Goal: Navigation & Orientation: Understand site structure

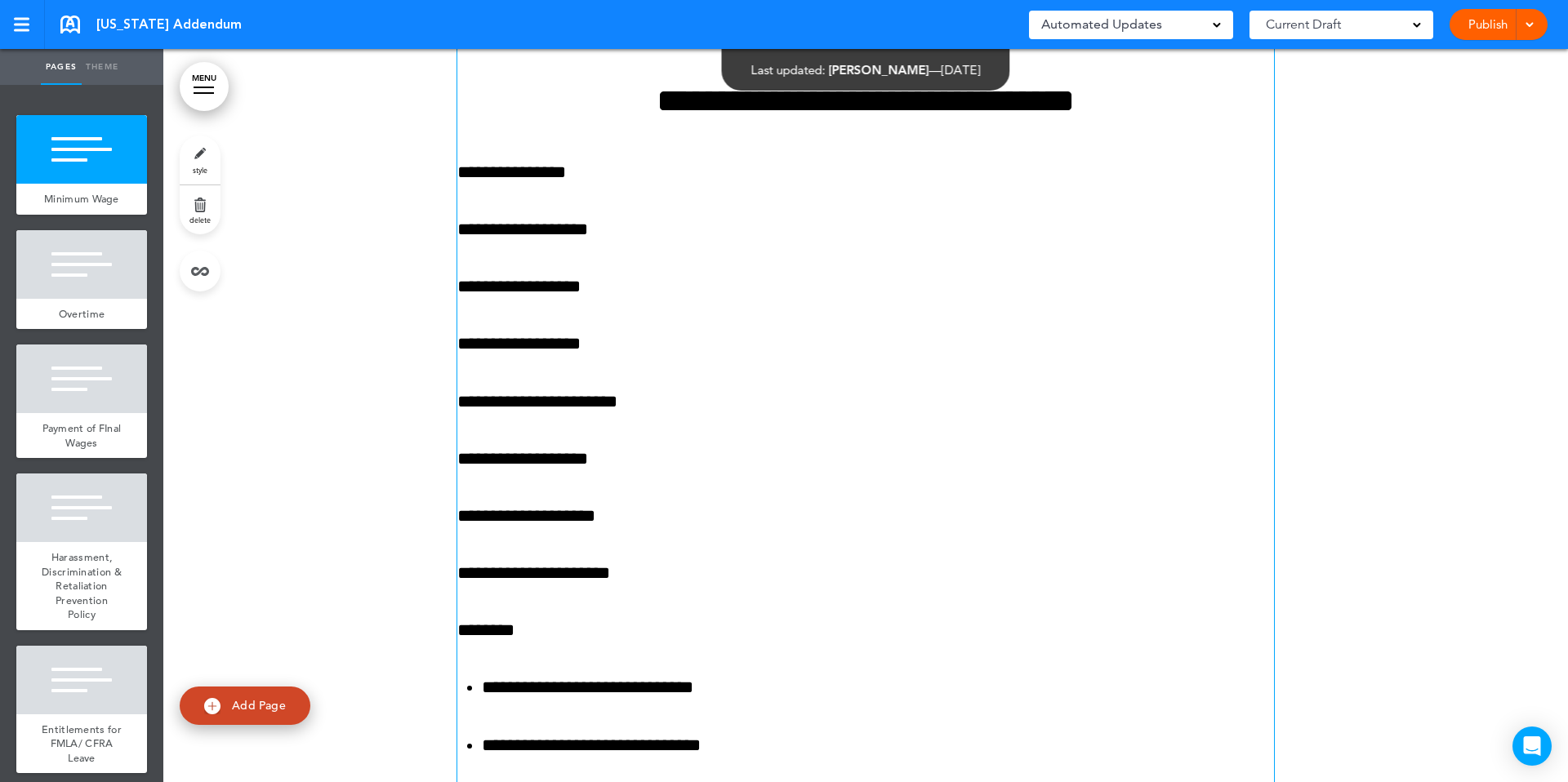
scroll to position [322, 0]
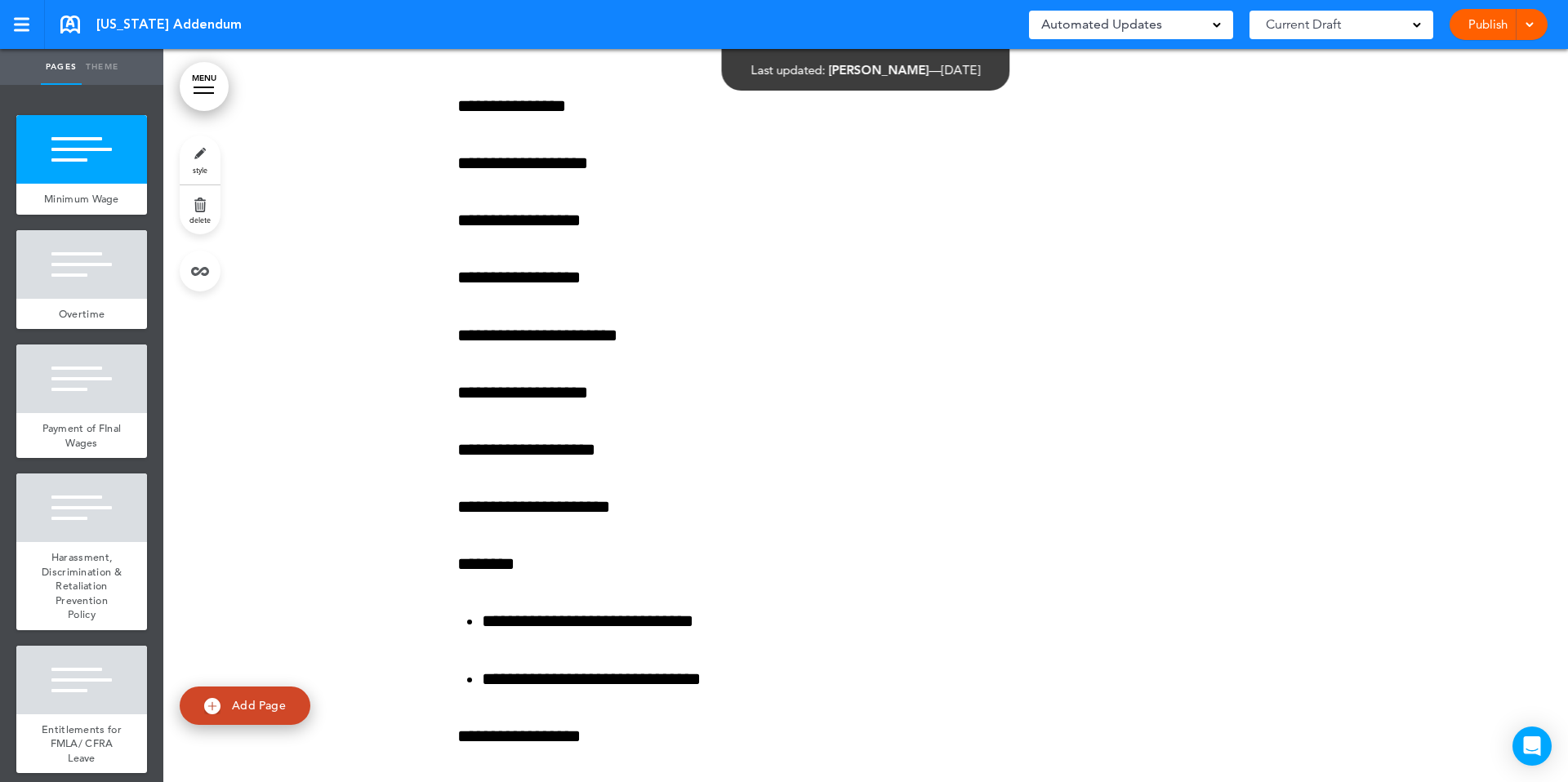
click at [190, 88] on link "MENU" at bounding box center [204, 86] width 49 height 49
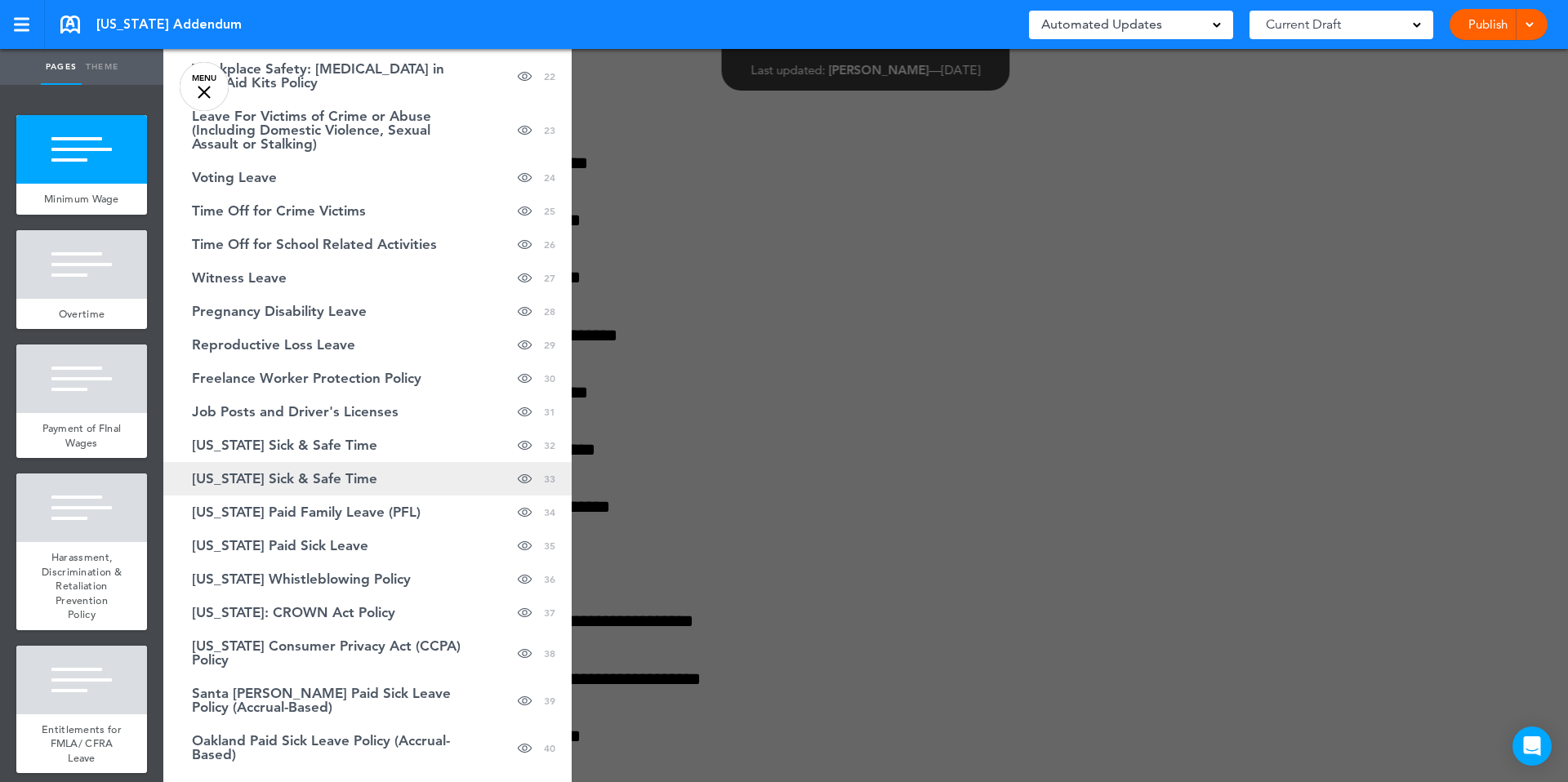
scroll to position [824, 0]
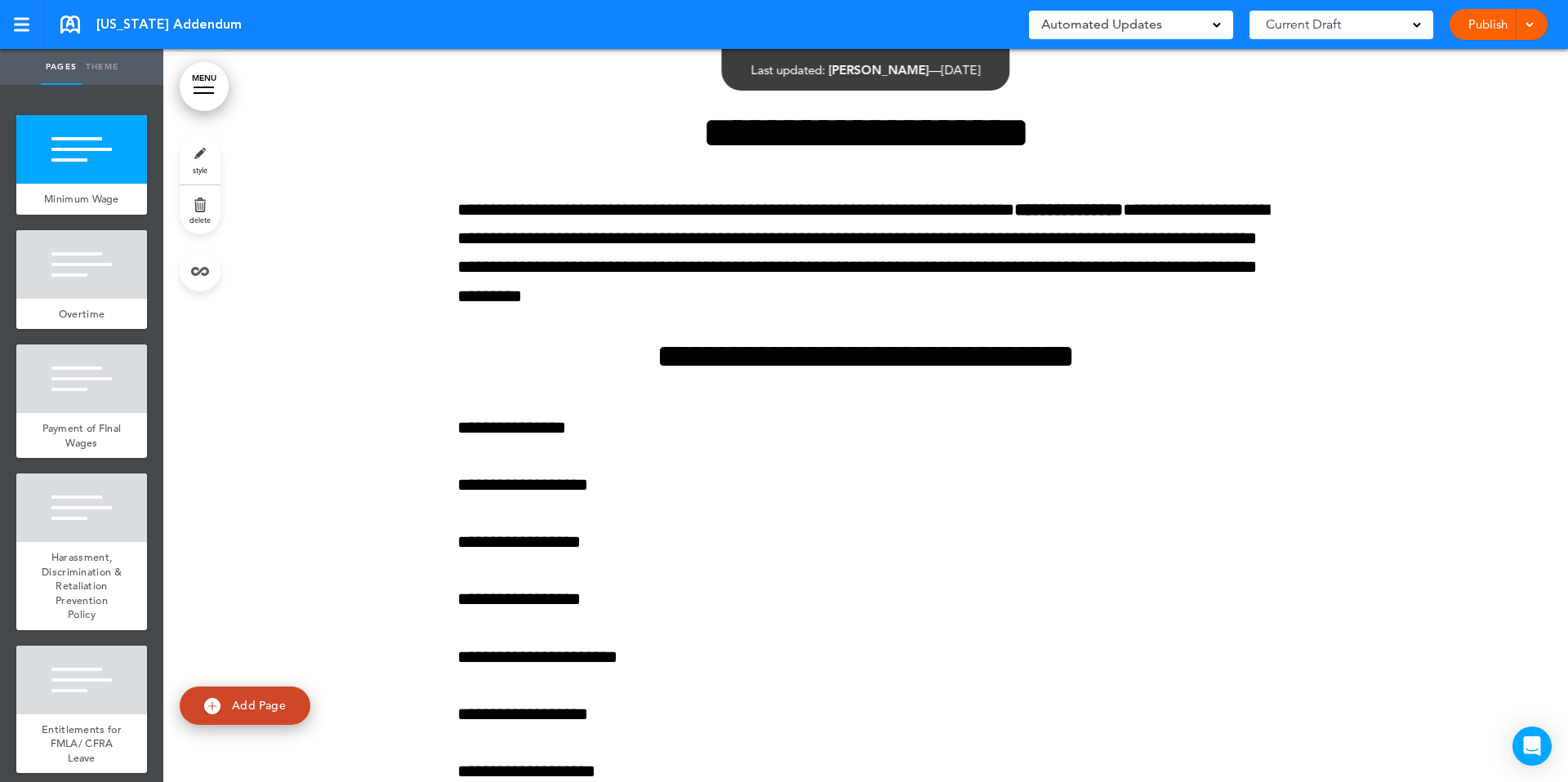
click at [203, 76] on link "MENU" at bounding box center [204, 86] width 49 height 49
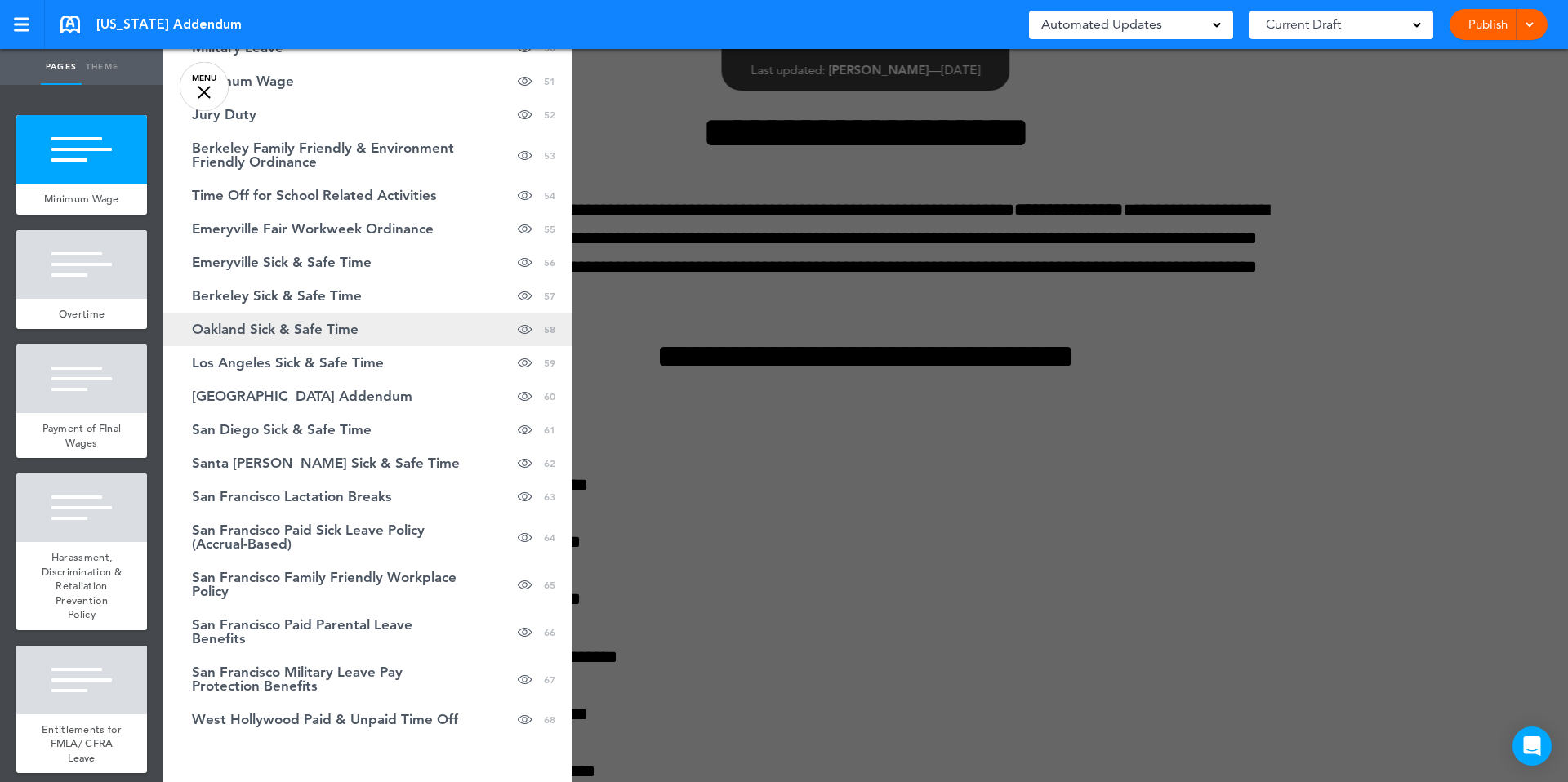
scroll to position [1961, 0]
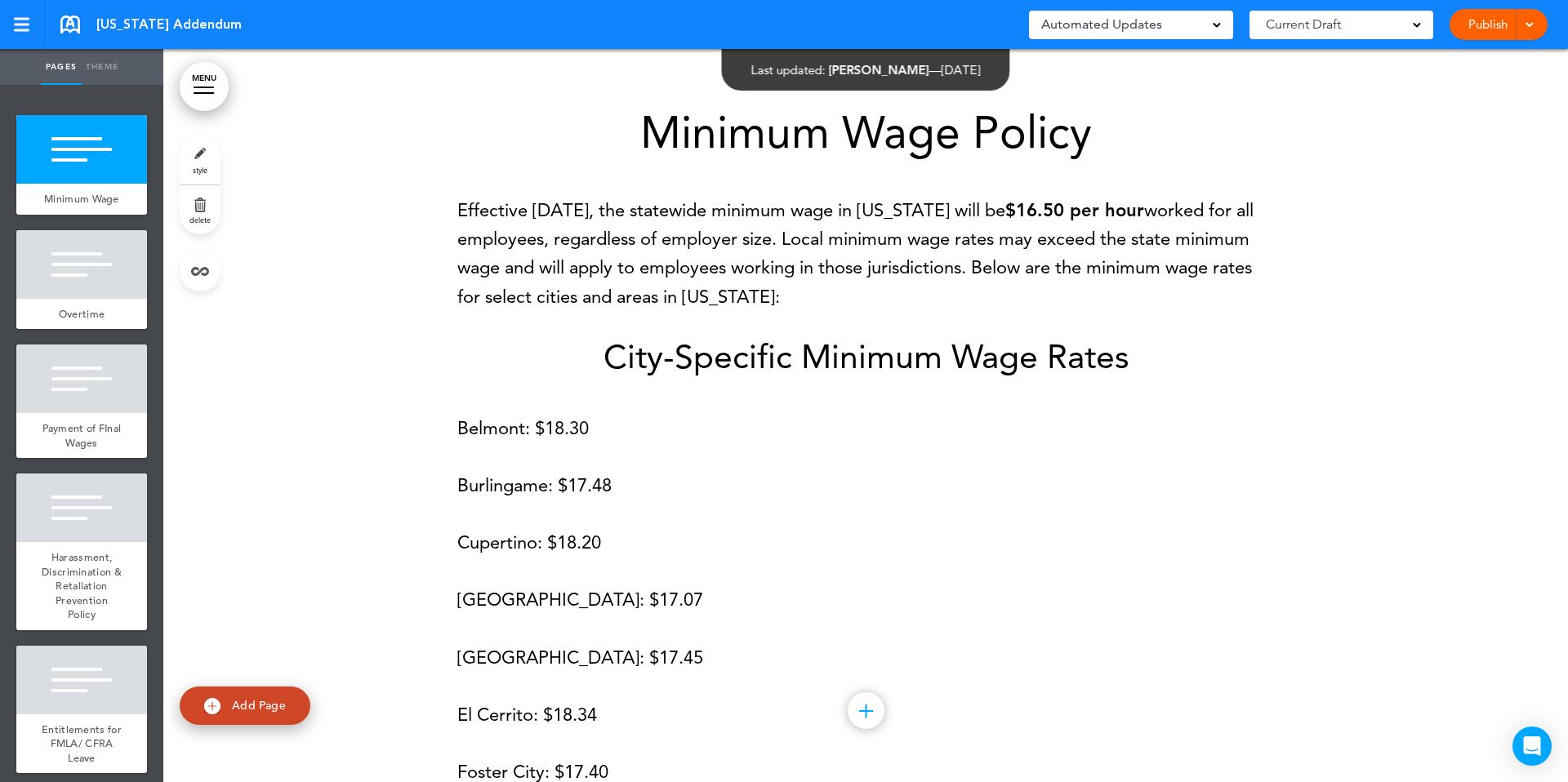
click at [203, 70] on link "MENU" at bounding box center [204, 86] width 49 height 49
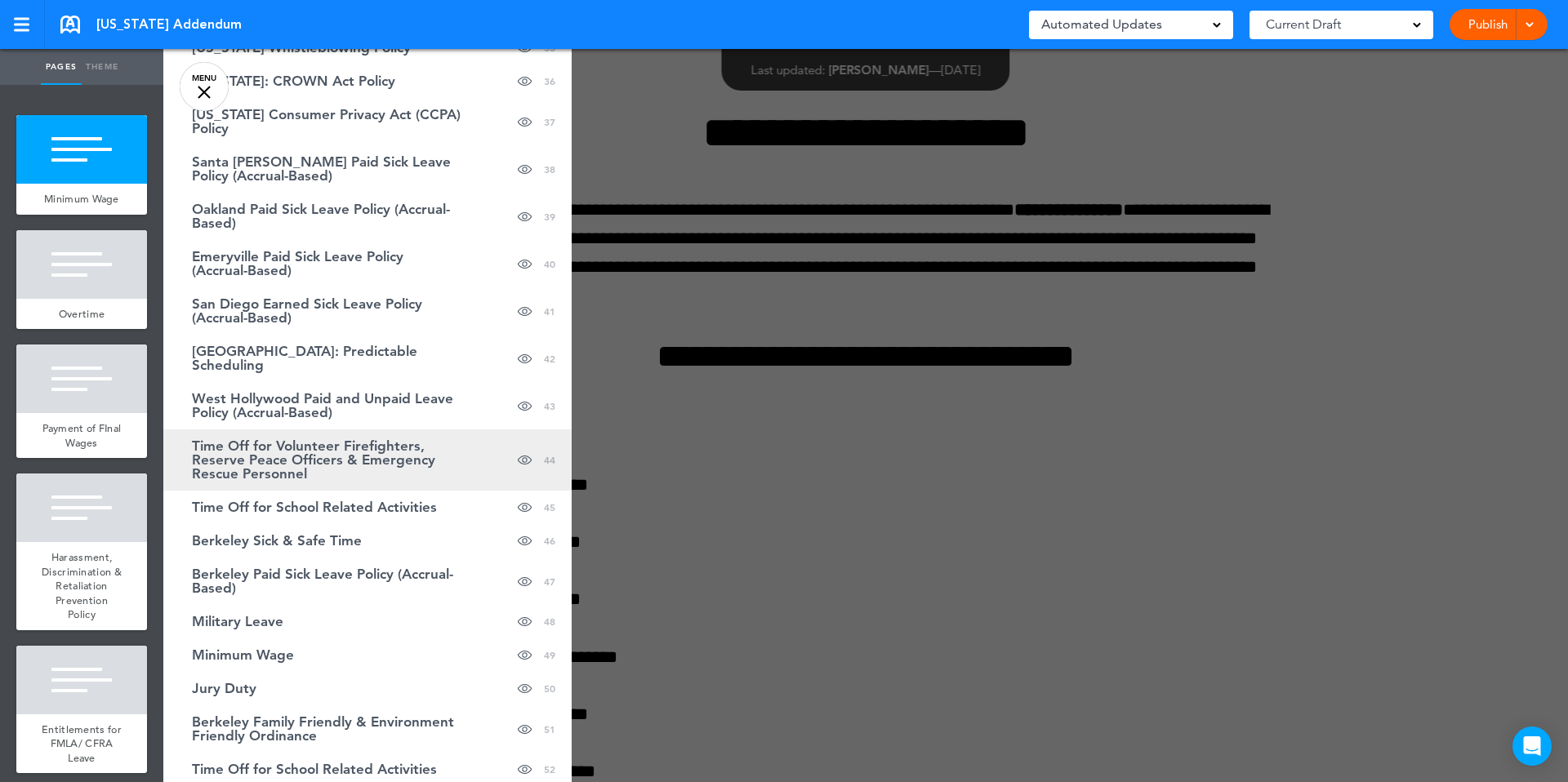
scroll to position [1318, 0]
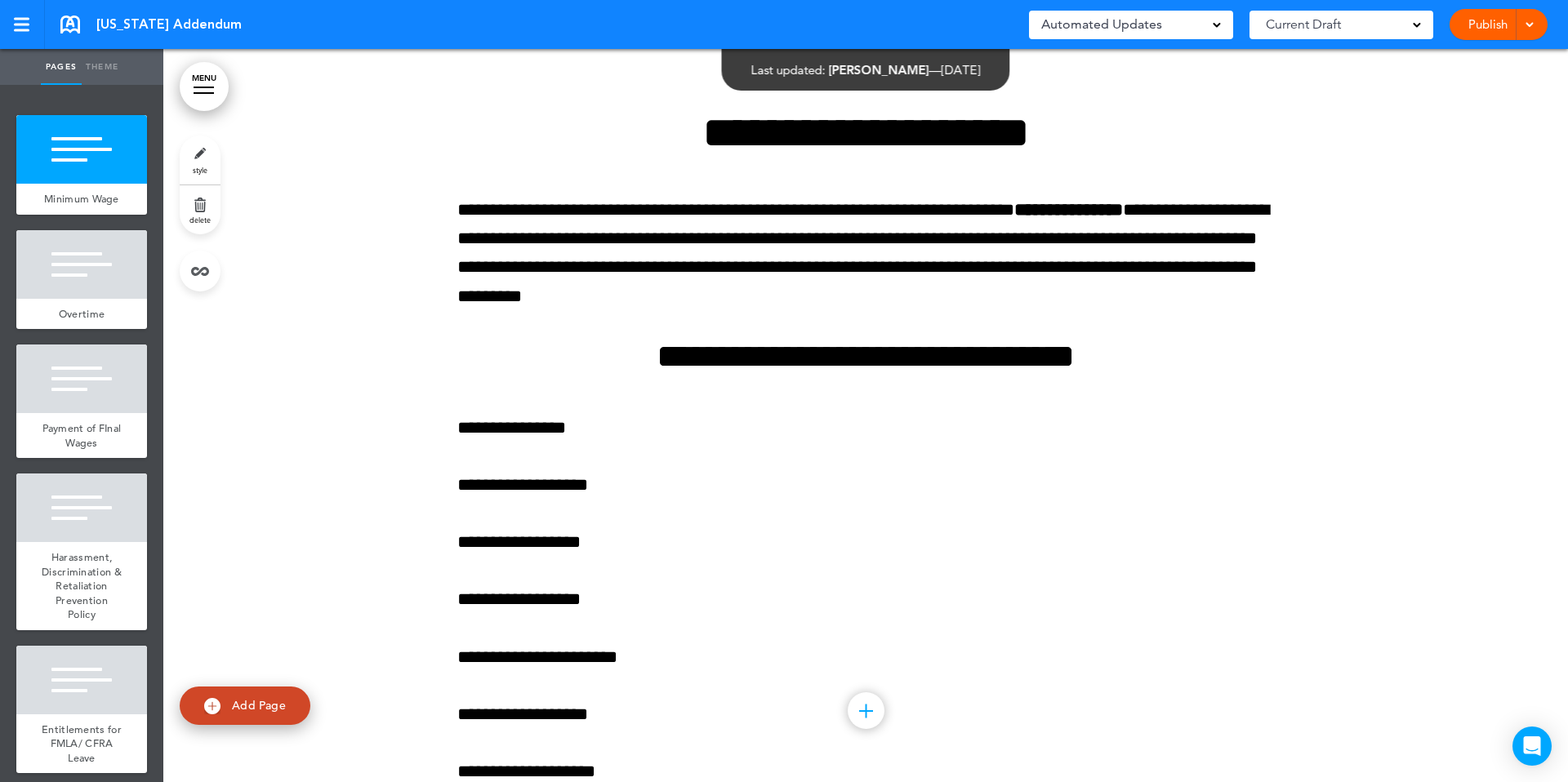
click at [224, 85] on link "MENU" at bounding box center [204, 86] width 49 height 49
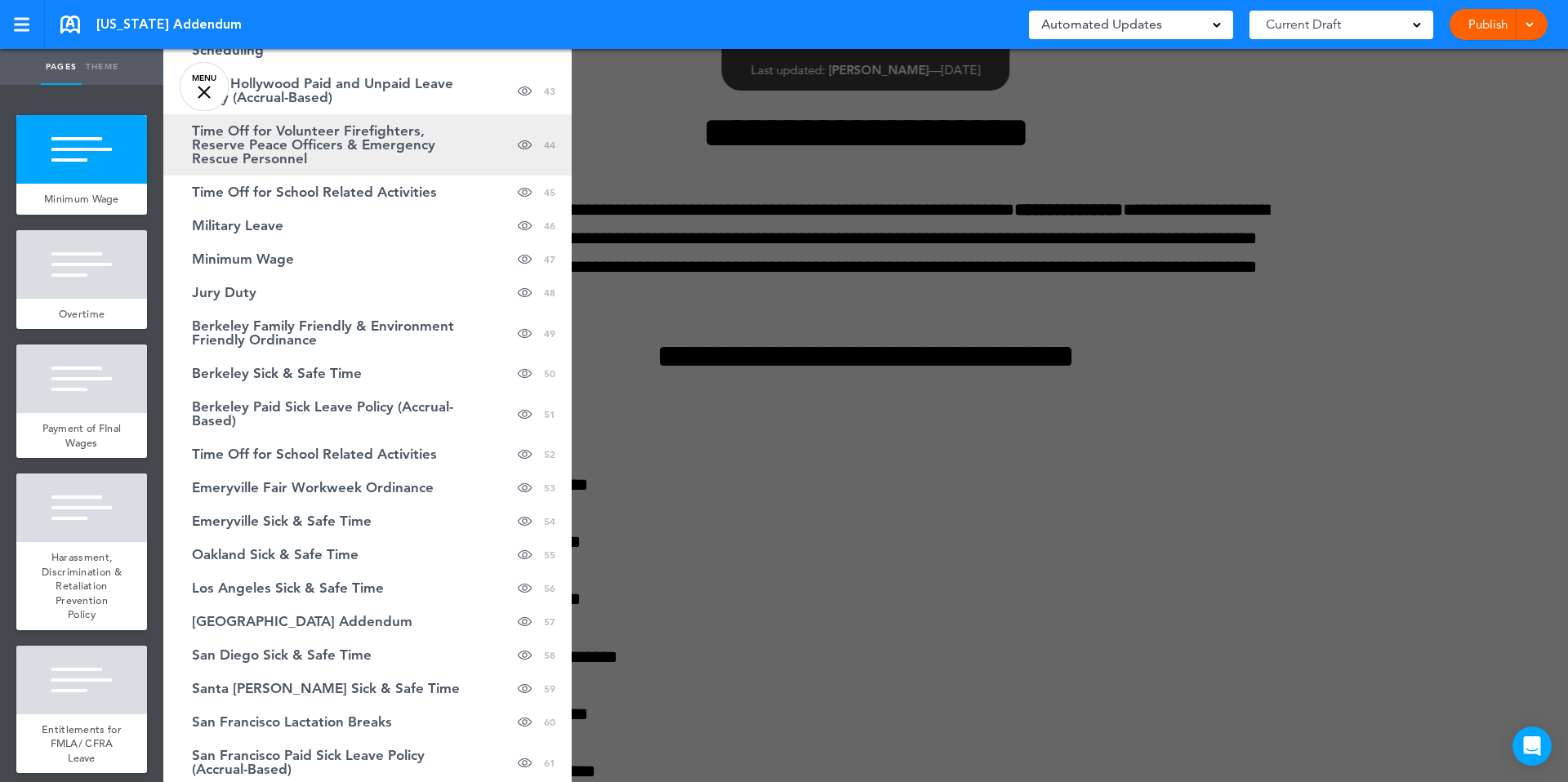
scroll to position [1586, 0]
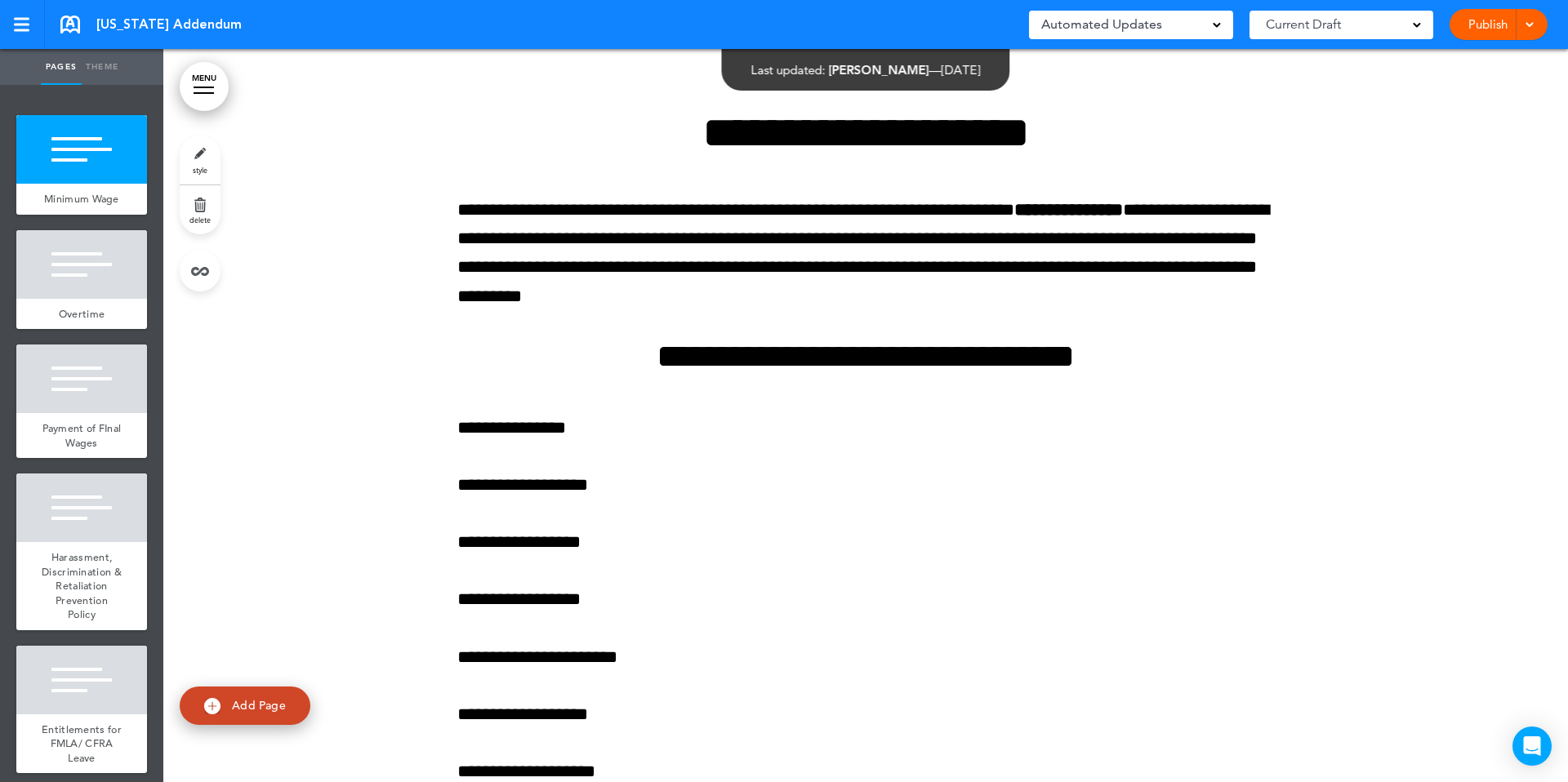
click at [195, 83] on link "MENU" at bounding box center [204, 86] width 49 height 49
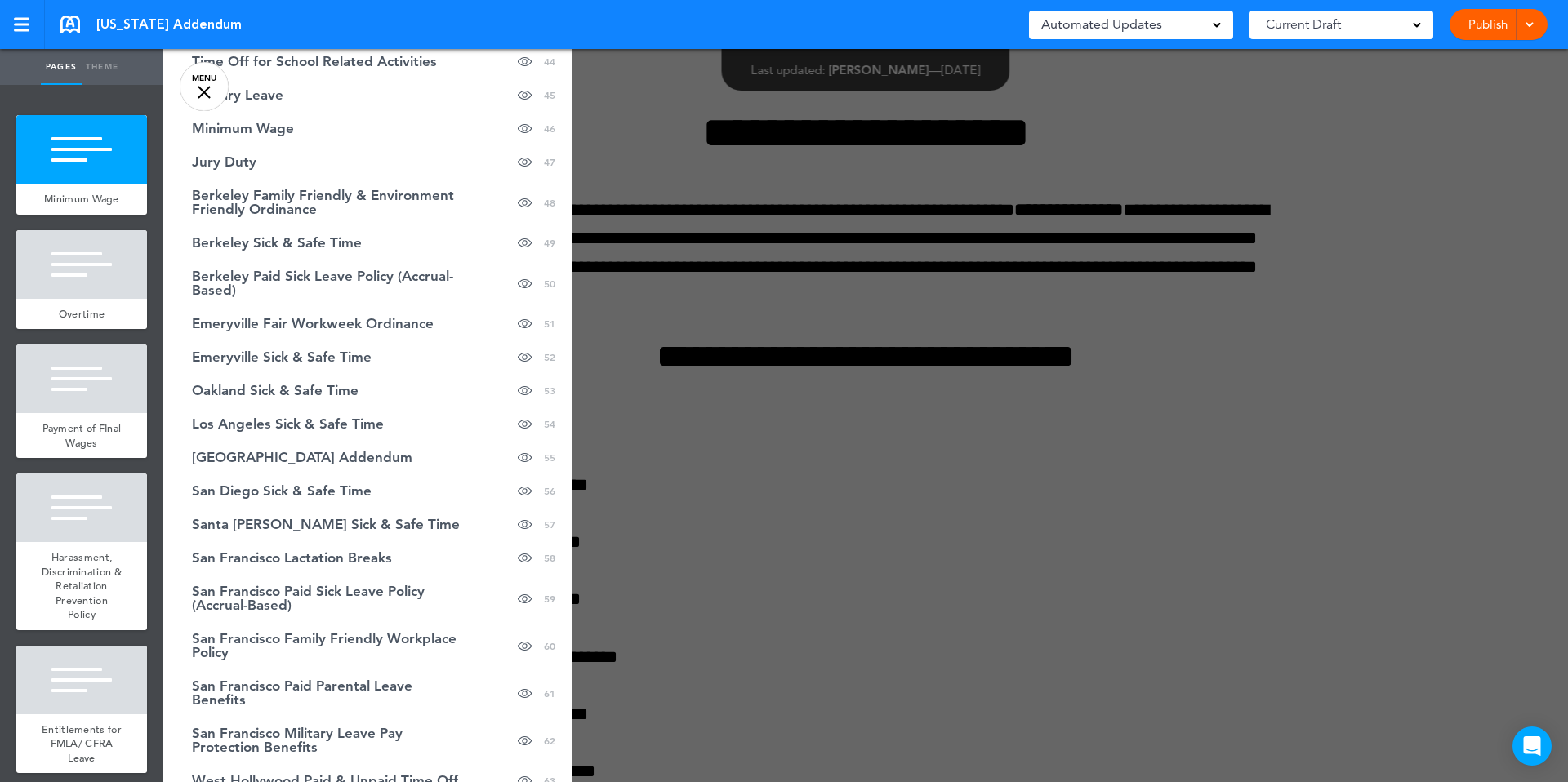
scroll to position [1719, 0]
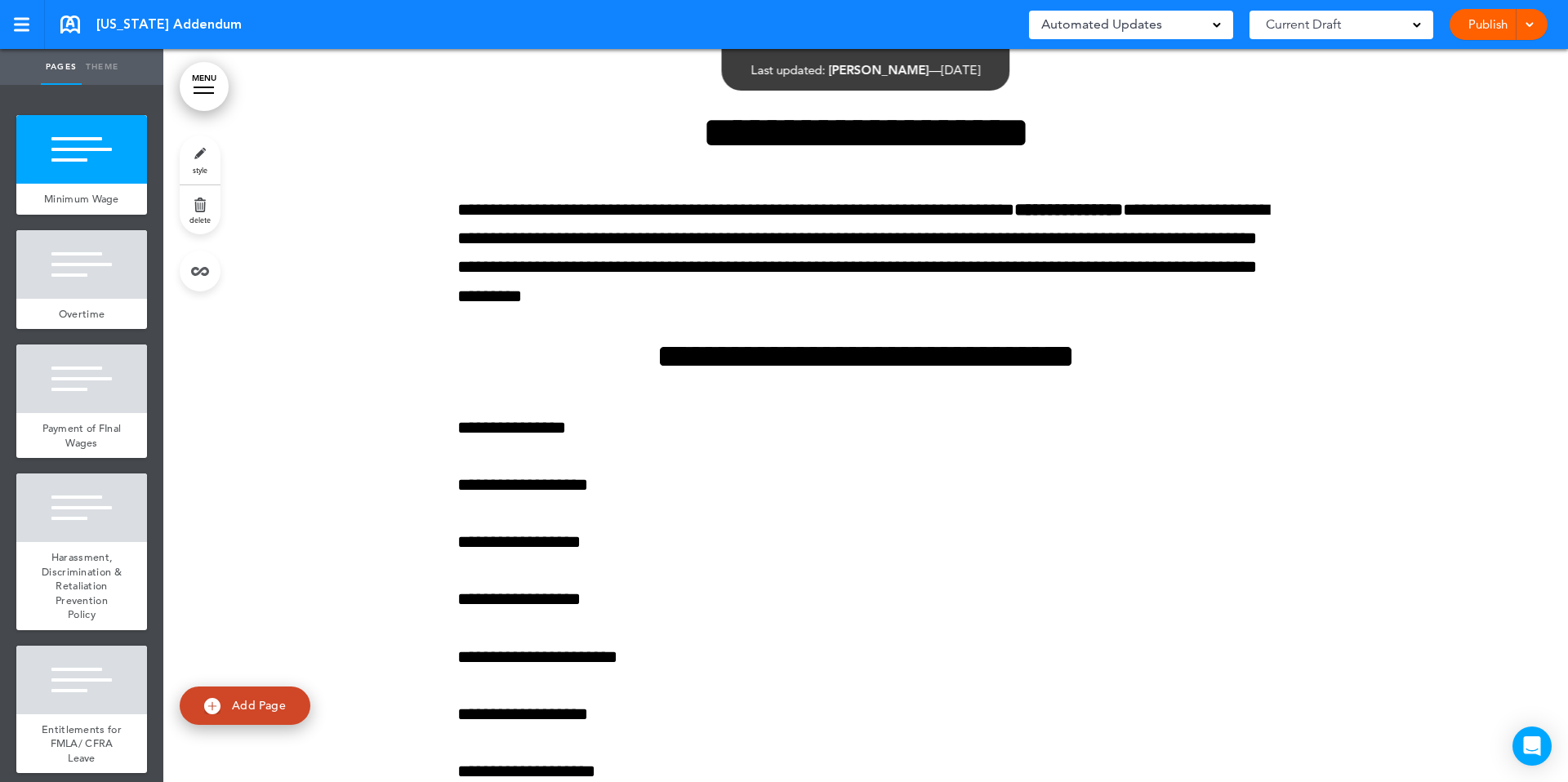
click at [210, 86] on div at bounding box center [203, 87] width 20 height 2
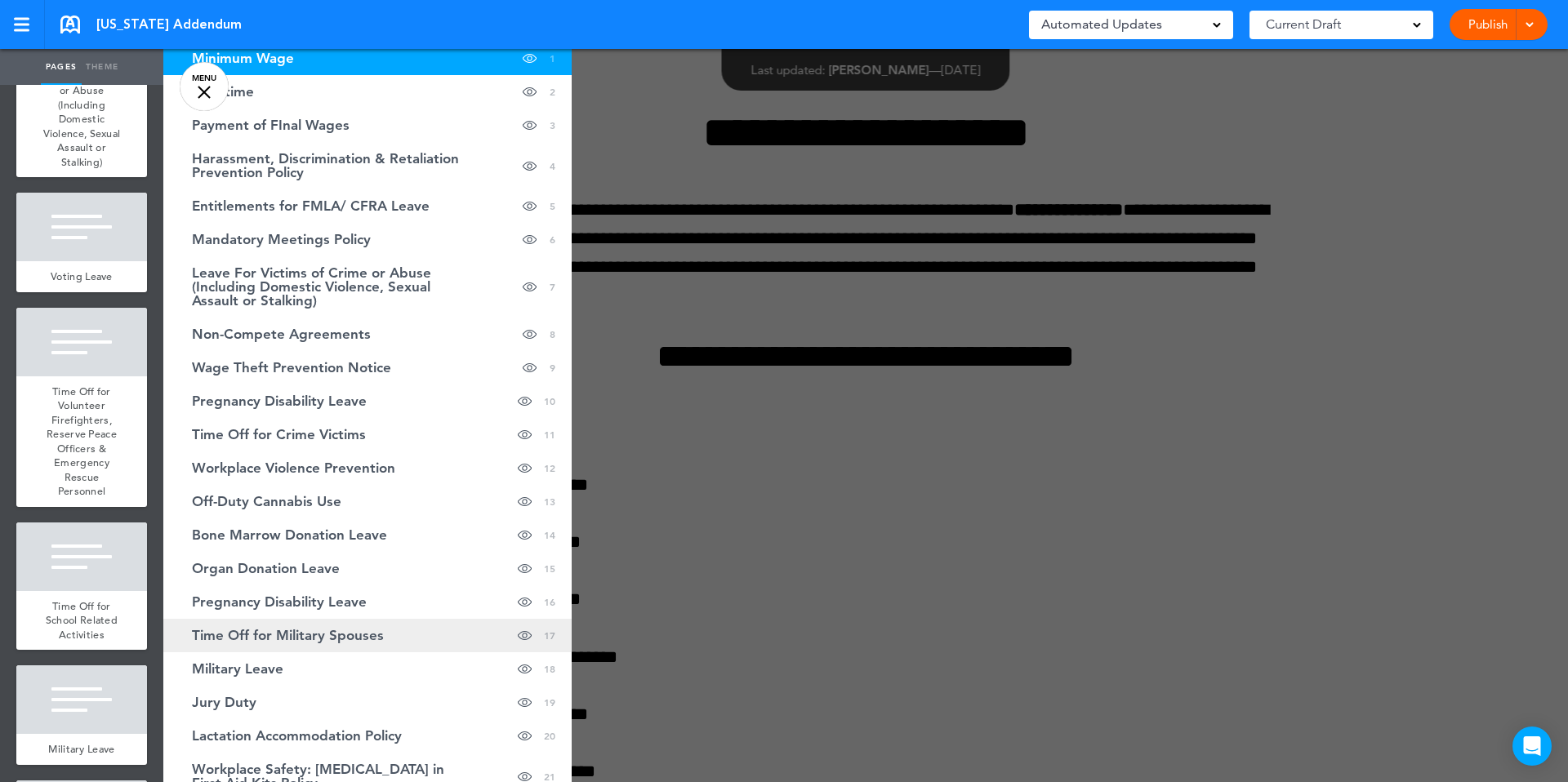
scroll to position [86, 0]
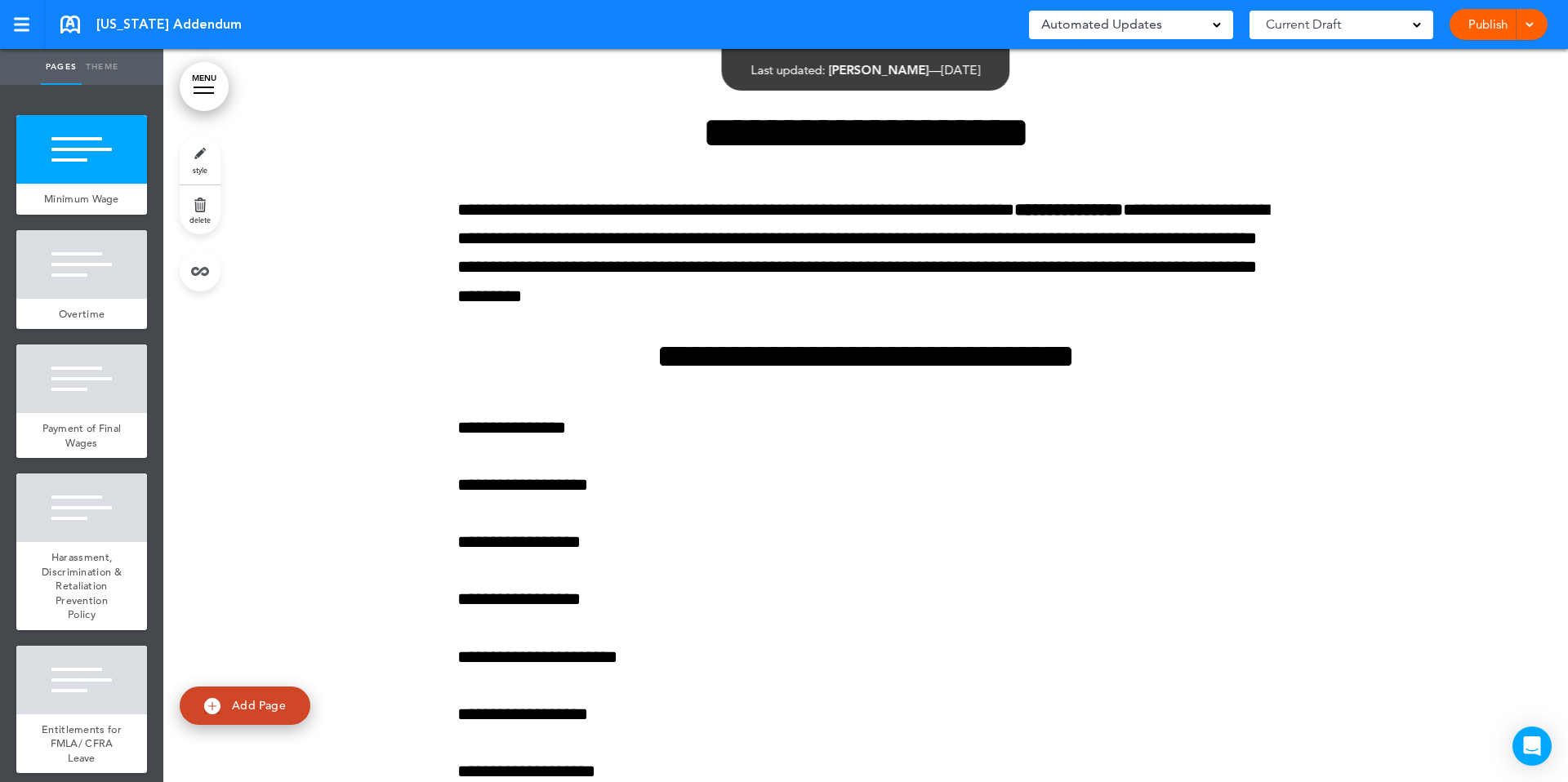
click at [196, 81] on link "MENU" at bounding box center [204, 86] width 49 height 49
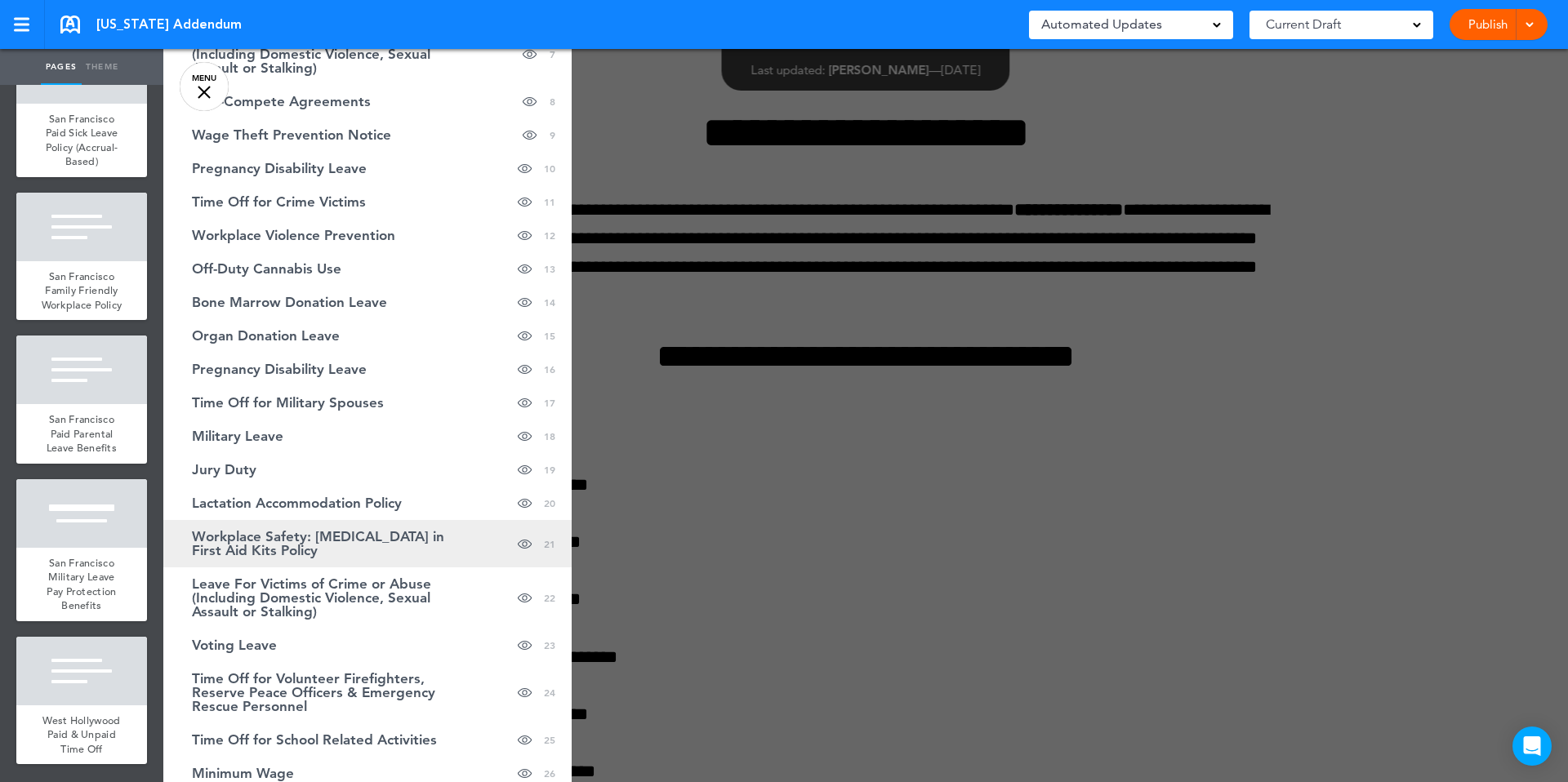
scroll to position [279, 0]
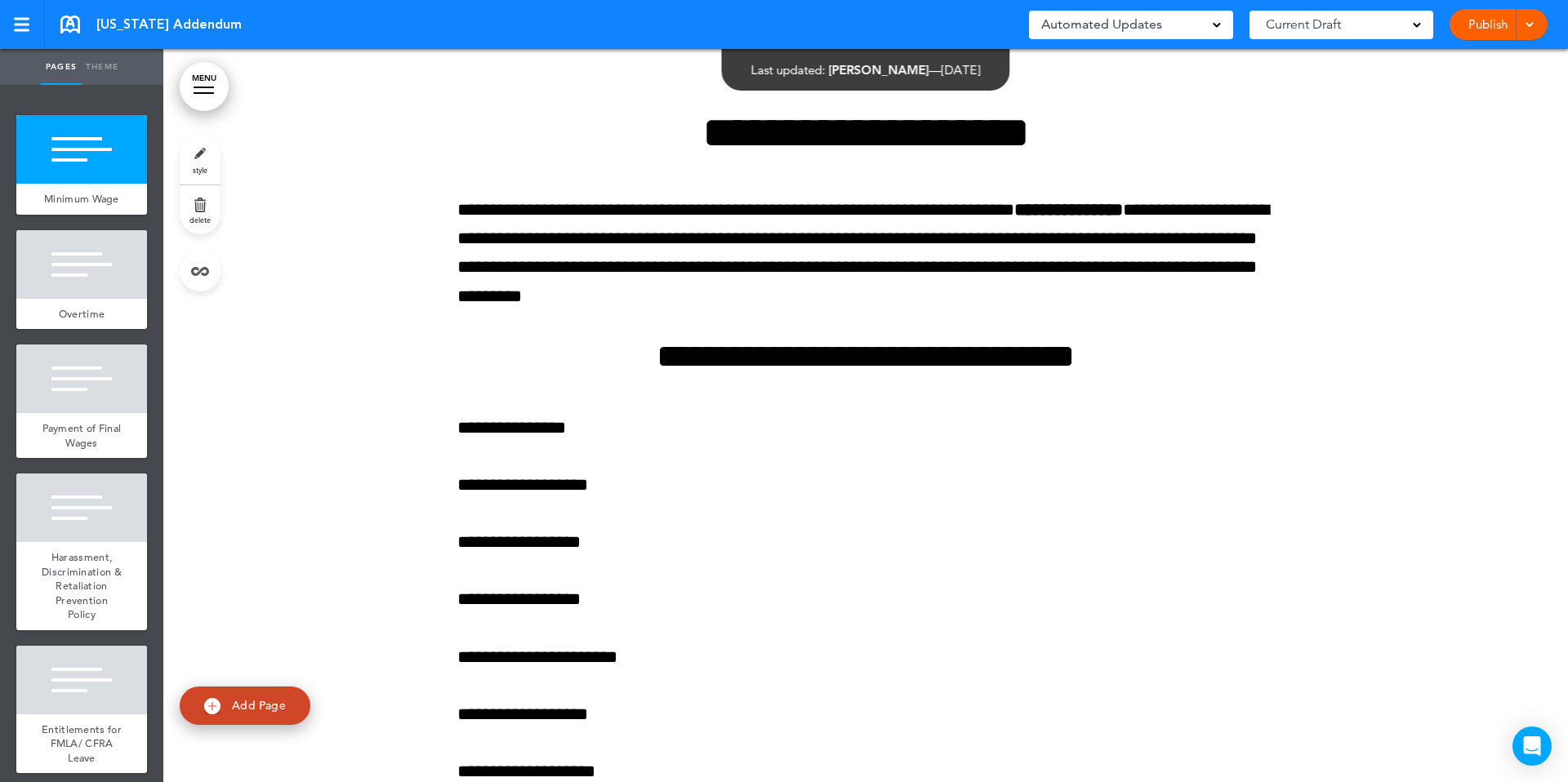
scroll to position [1799, 0]
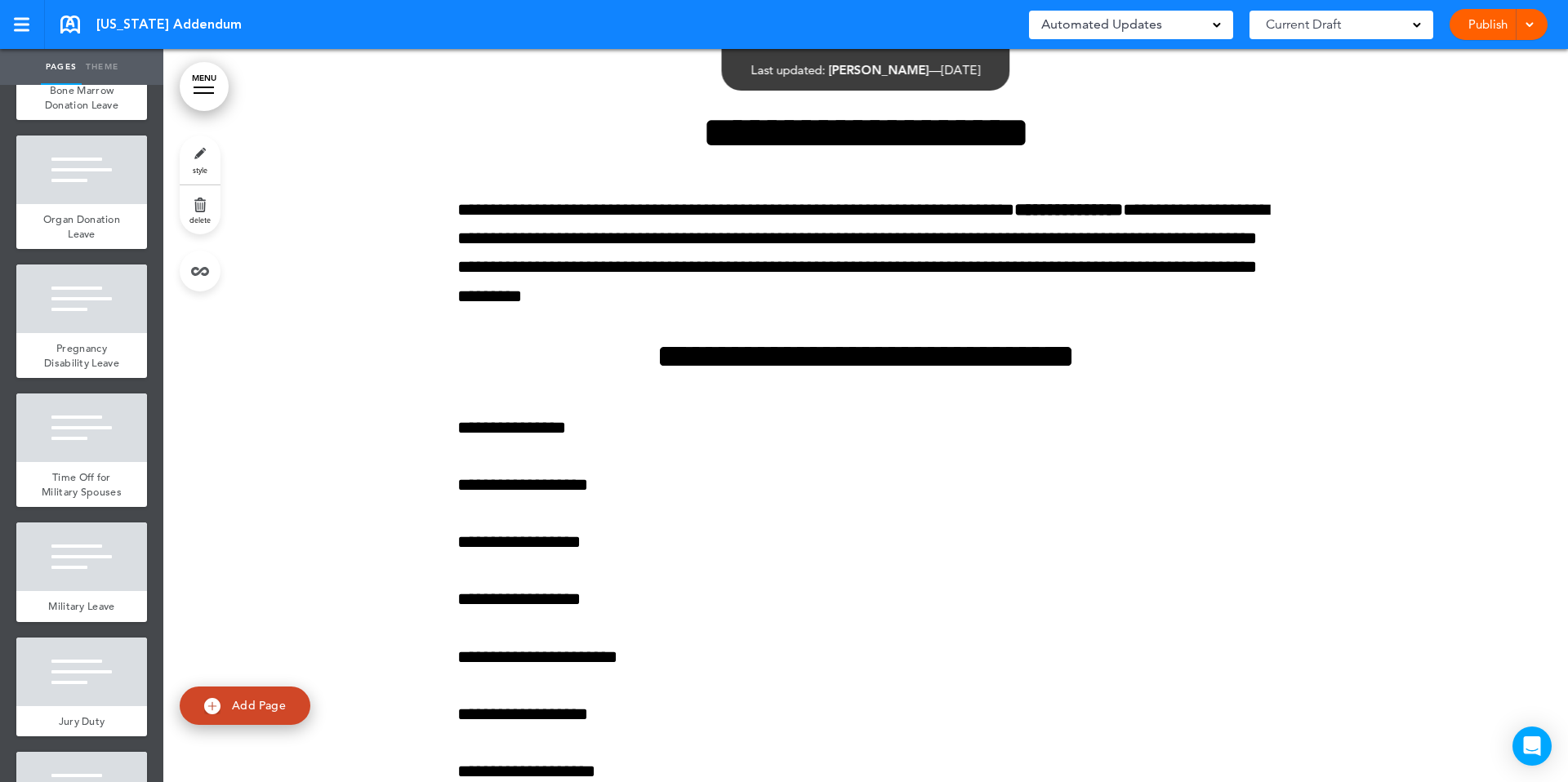
click at [209, 74] on link "MENU" at bounding box center [204, 86] width 49 height 49
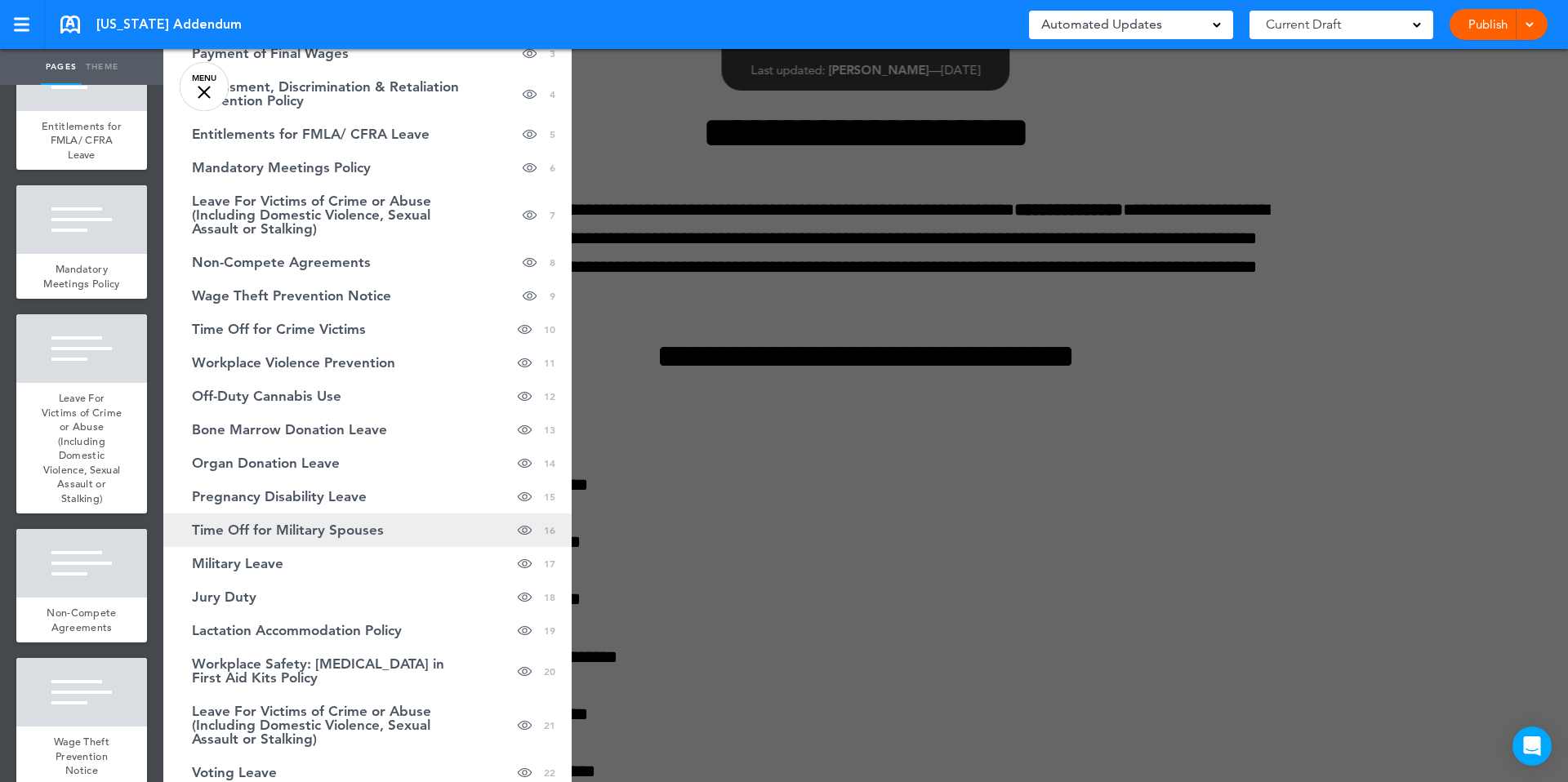
scroll to position [164, 0]
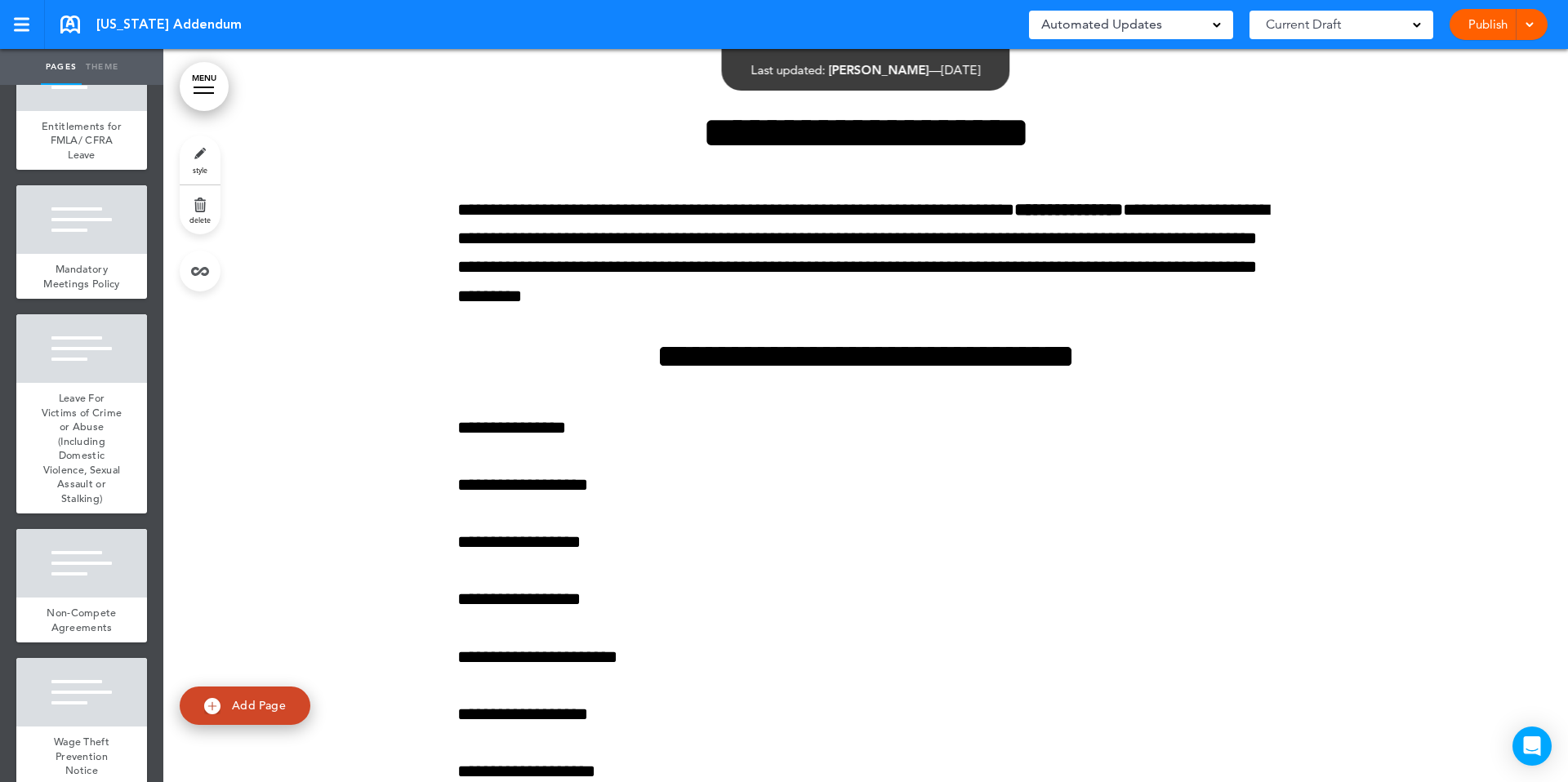
click at [183, 69] on div "MENU Cancel Reorder ? Move or rearrange pages easily by selecting whole section…" at bounding box center [866, 415] width 1404 height 733
click at [194, 79] on link "MENU" at bounding box center [204, 86] width 49 height 49
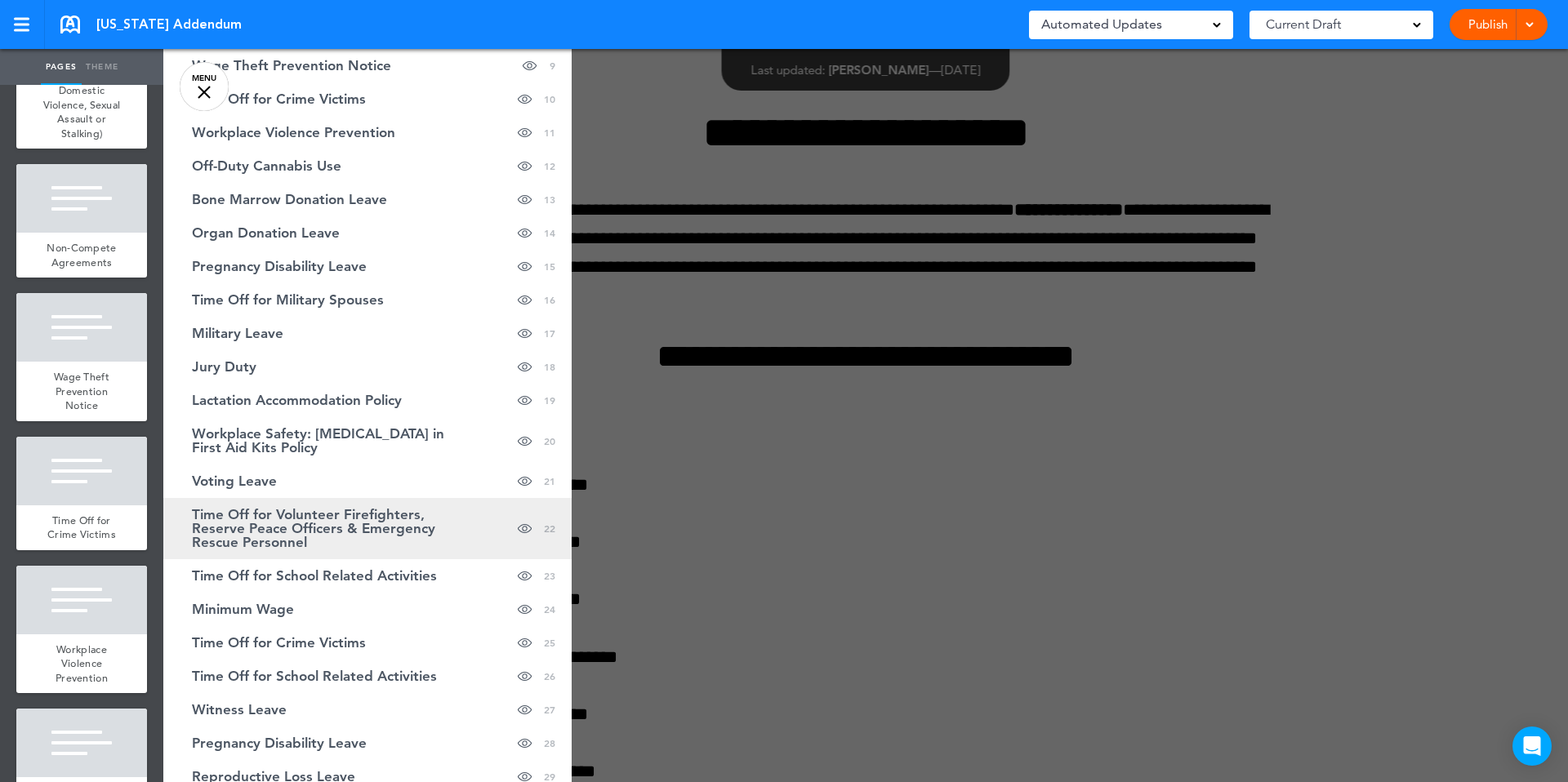
scroll to position [352, 0]
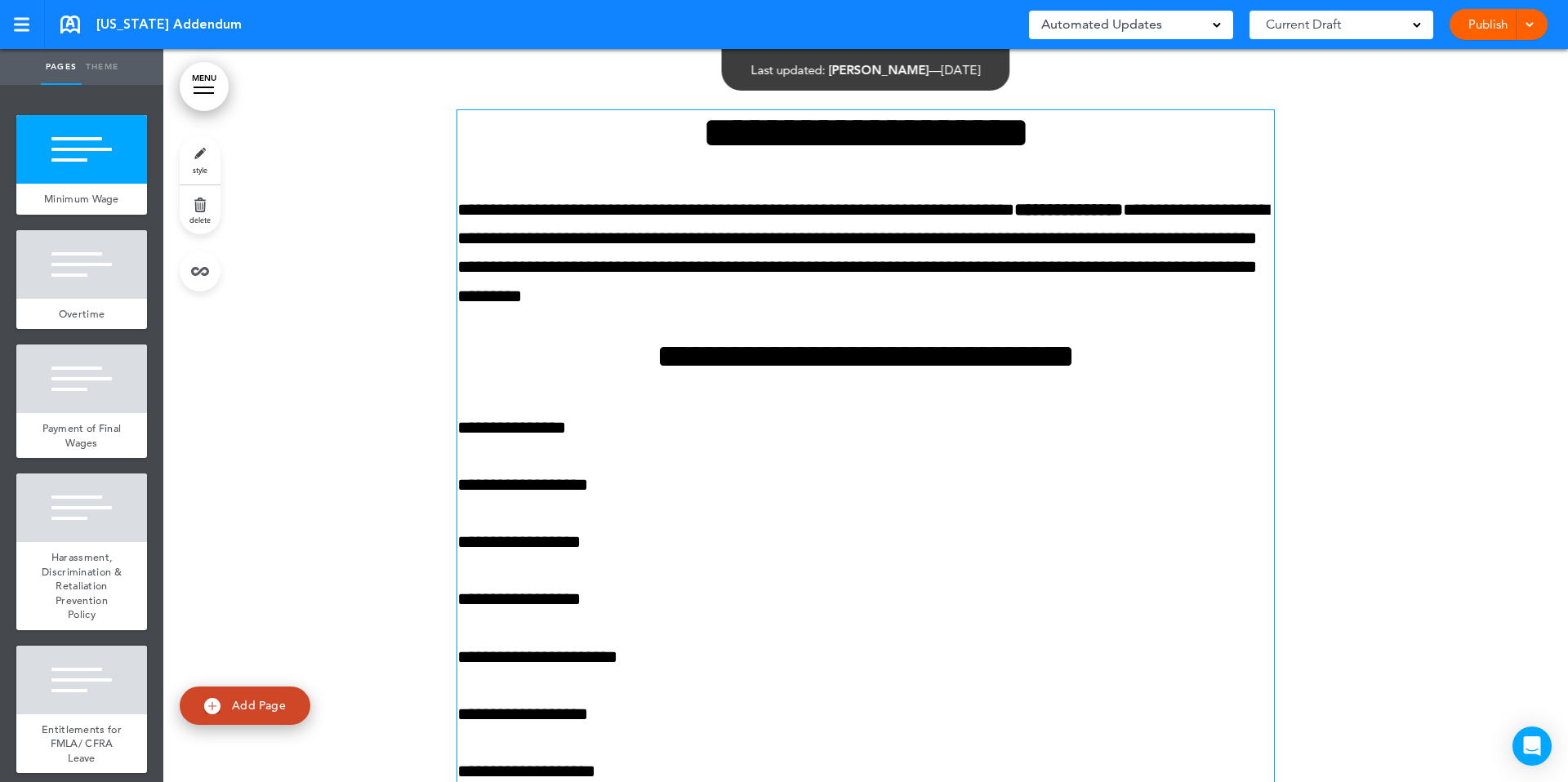
click at [201, 85] on link "MENU" at bounding box center [204, 86] width 49 height 49
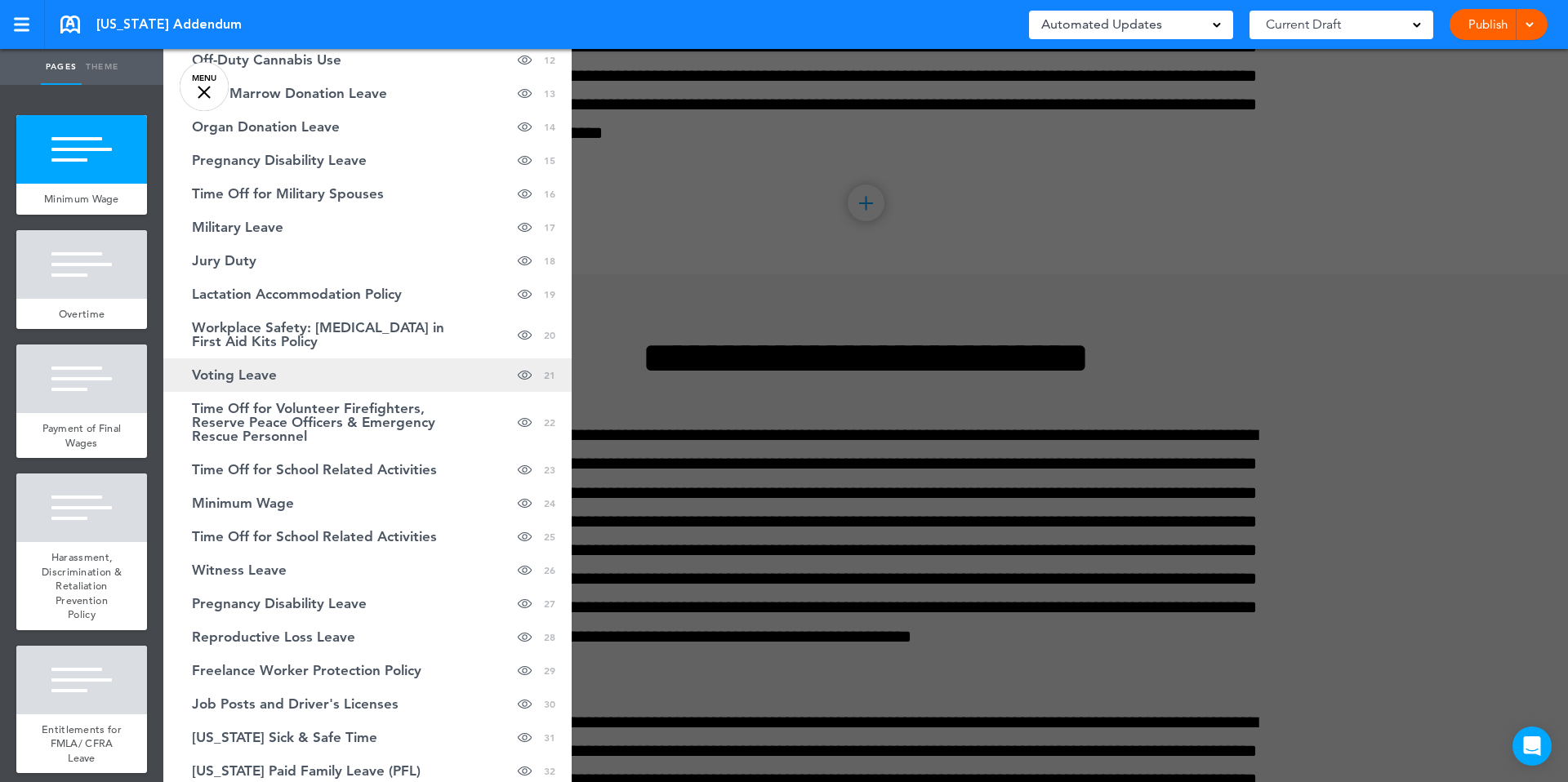
scroll to position [496, 0]
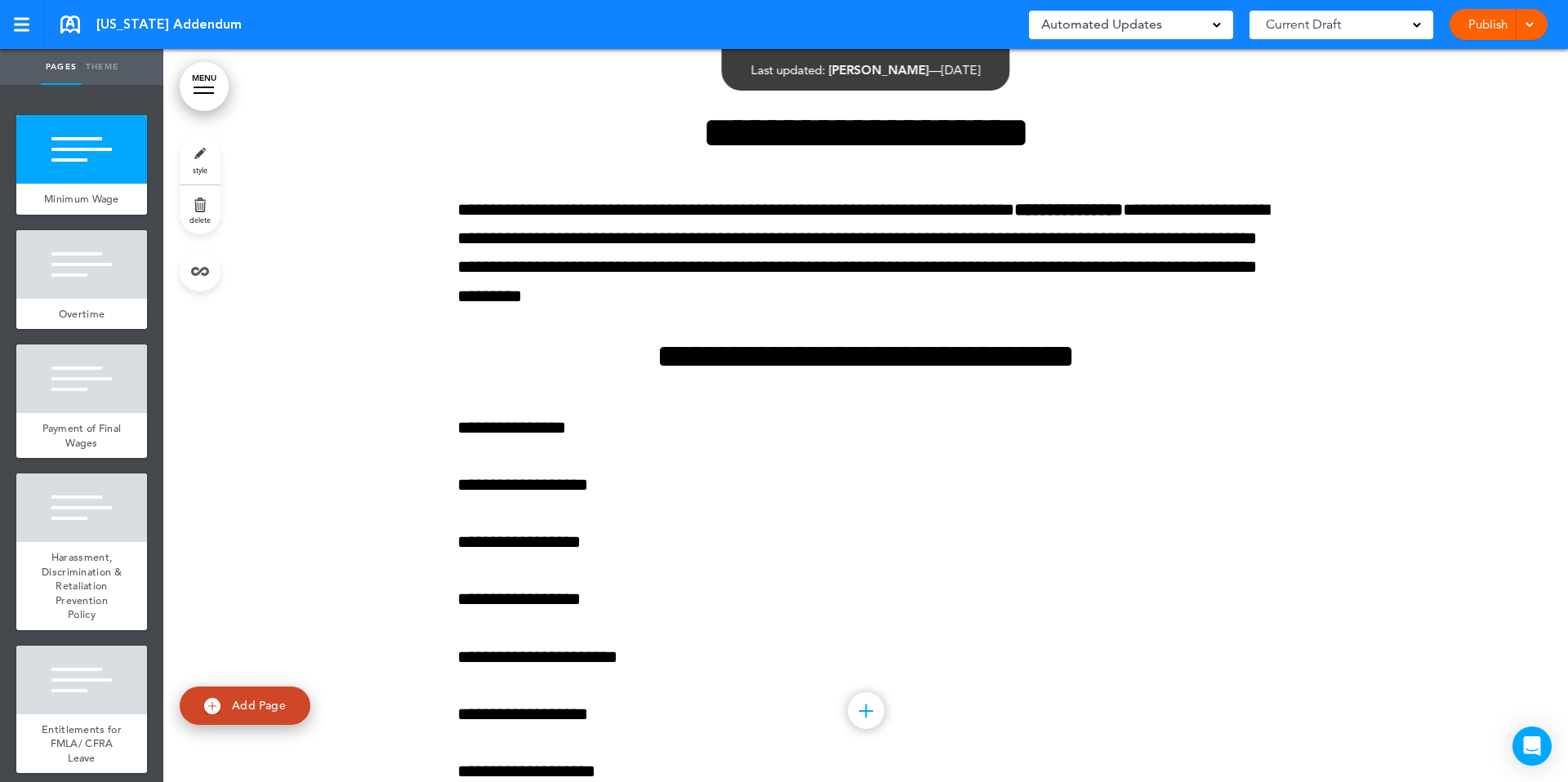
click at [218, 86] on link "MENU" at bounding box center [204, 86] width 49 height 49
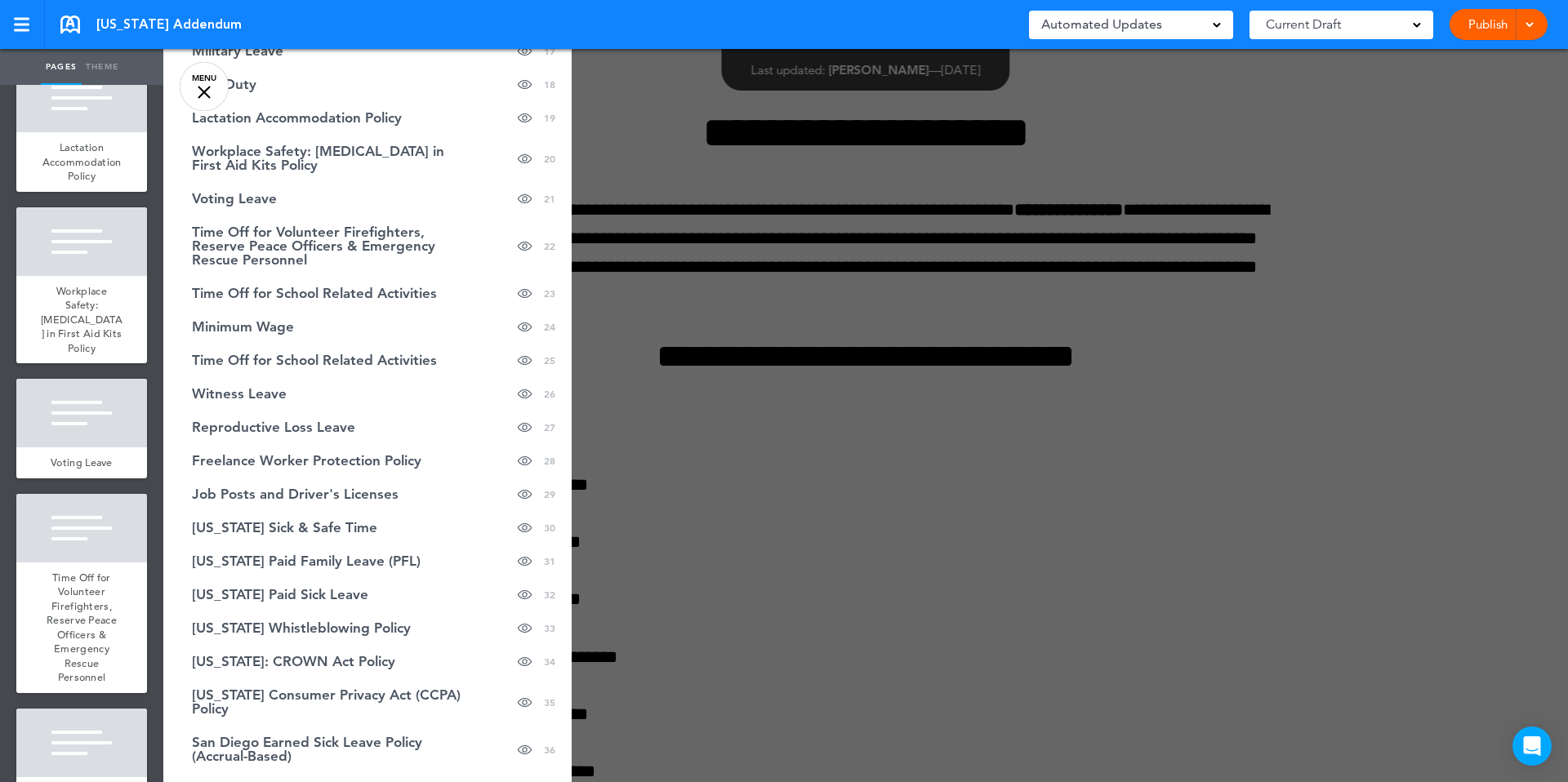
scroll to position [2988, 0]
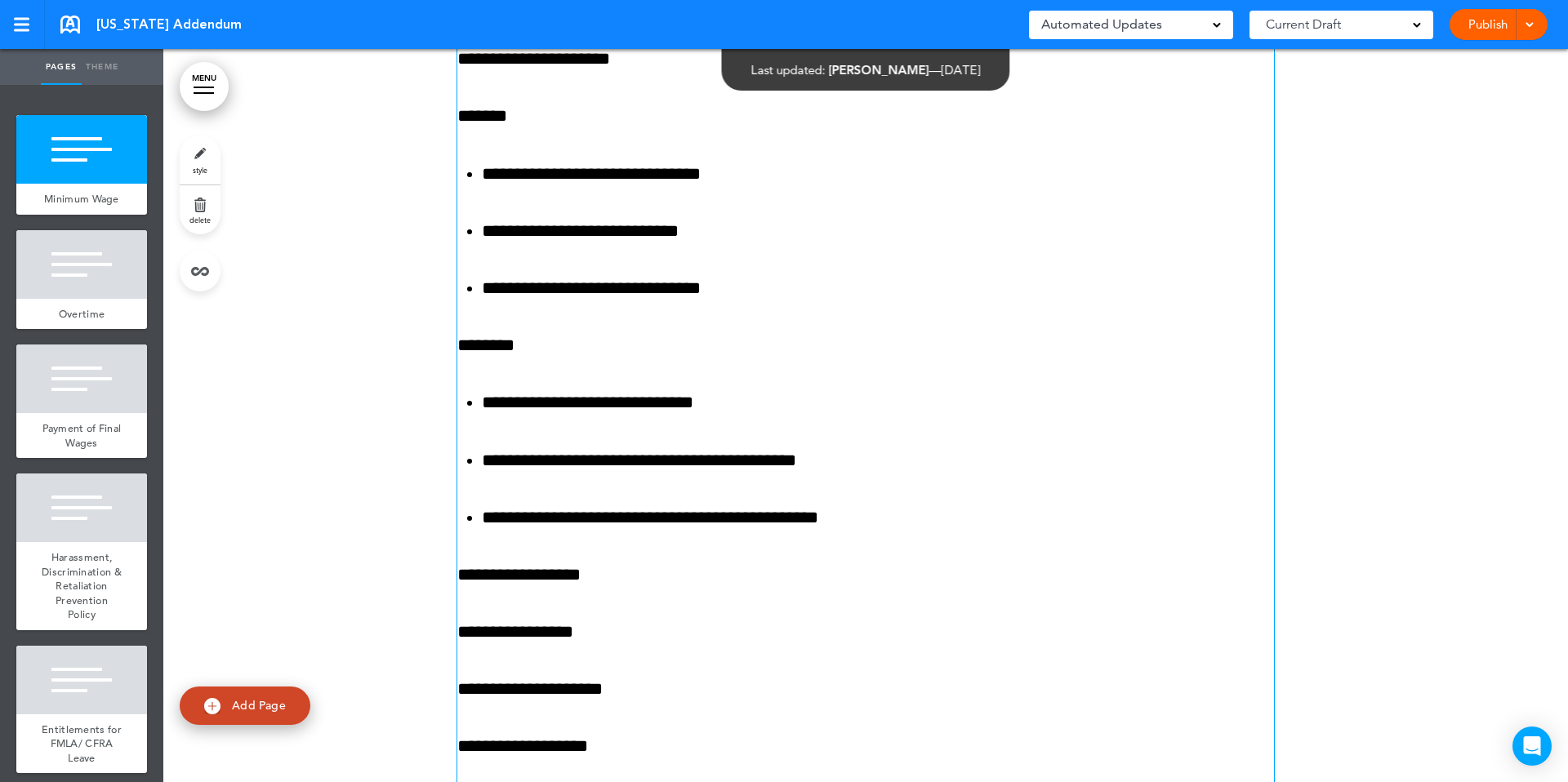
scroll to position [1188, 0]
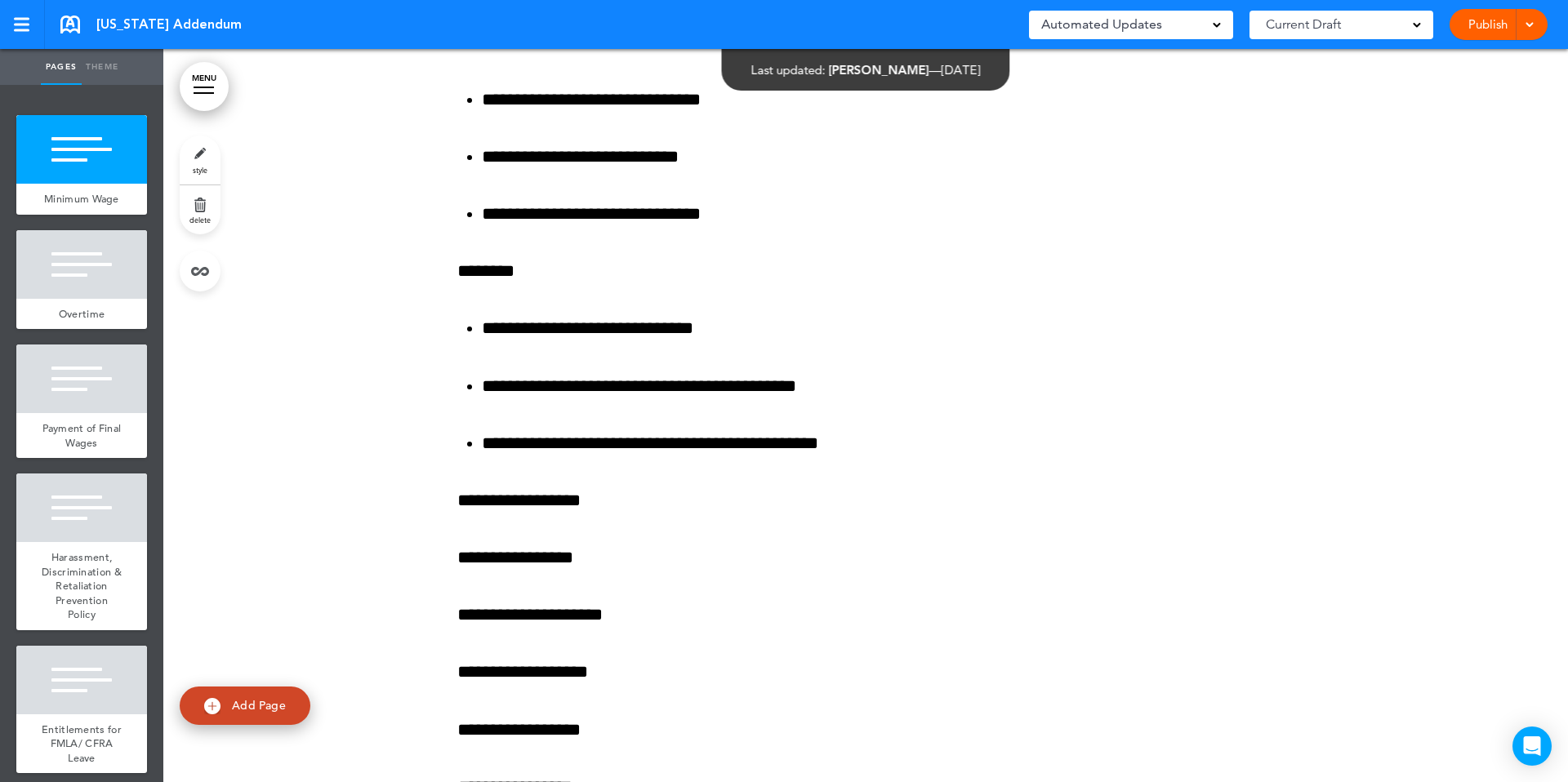
click at [209, 73] on link "MENU" at bounding box center [204, 86] width 49 height 49
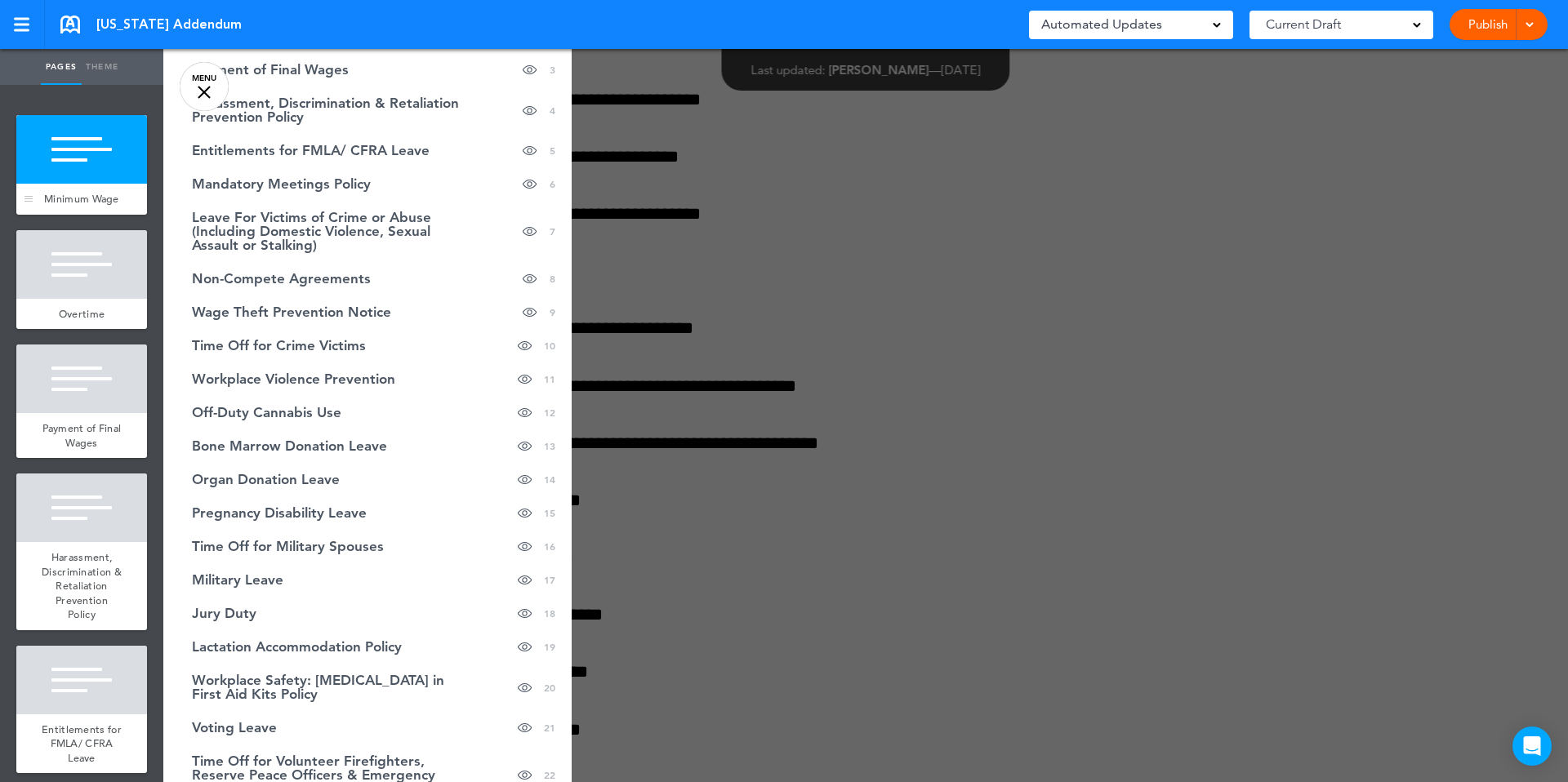
scroll to position [152, 0]
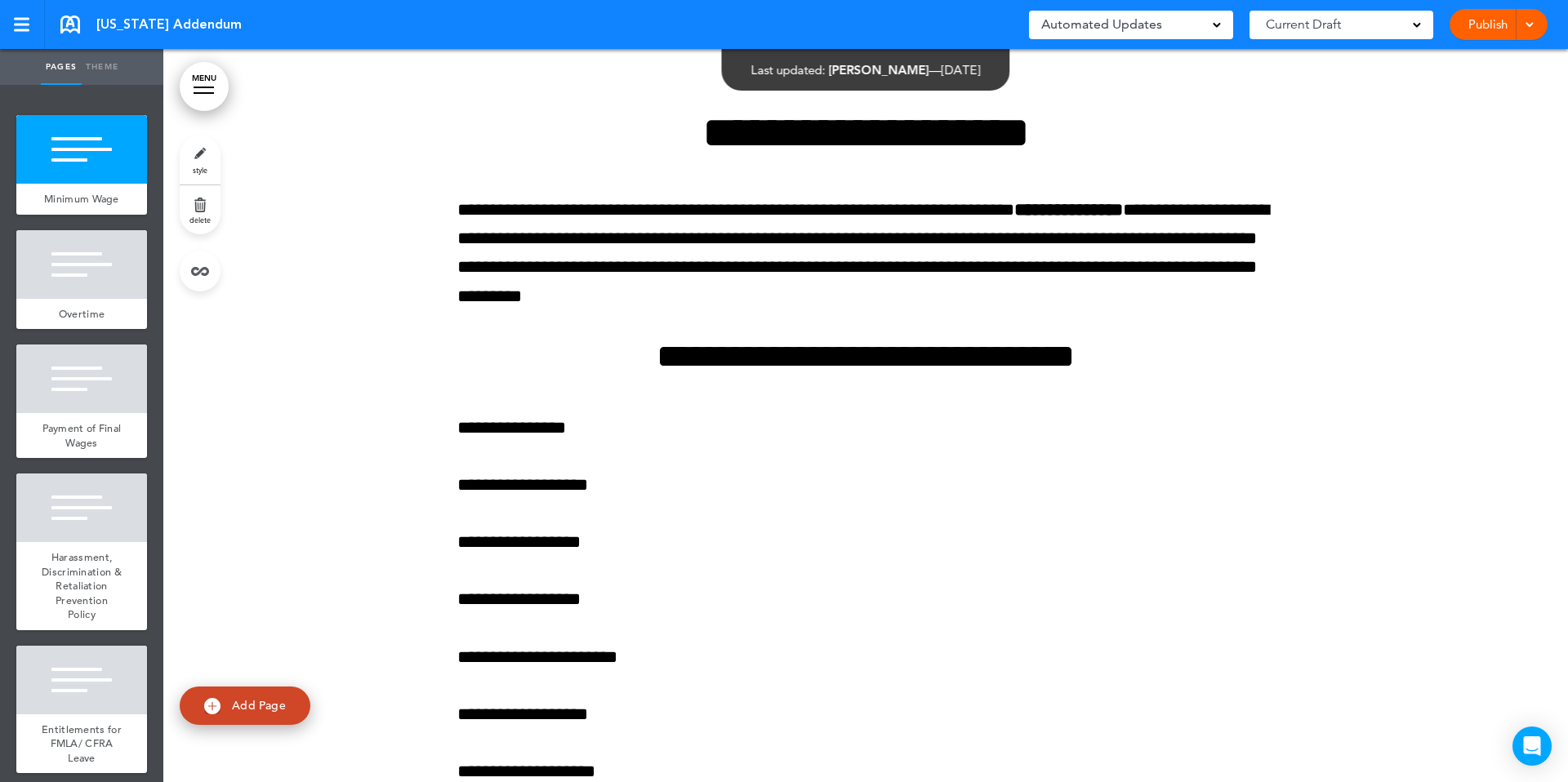
click at [191, 78] on link "MENU" at bounding box center [204, 86] width 49 height 49
drag, startPoint x: 230, startPoint y: 74, endPoint x: 220, endPoint y: 74, distance: 10.0
click at [215, 74] on link "MENU" at bounding box center [204, 86] width 49 height 49
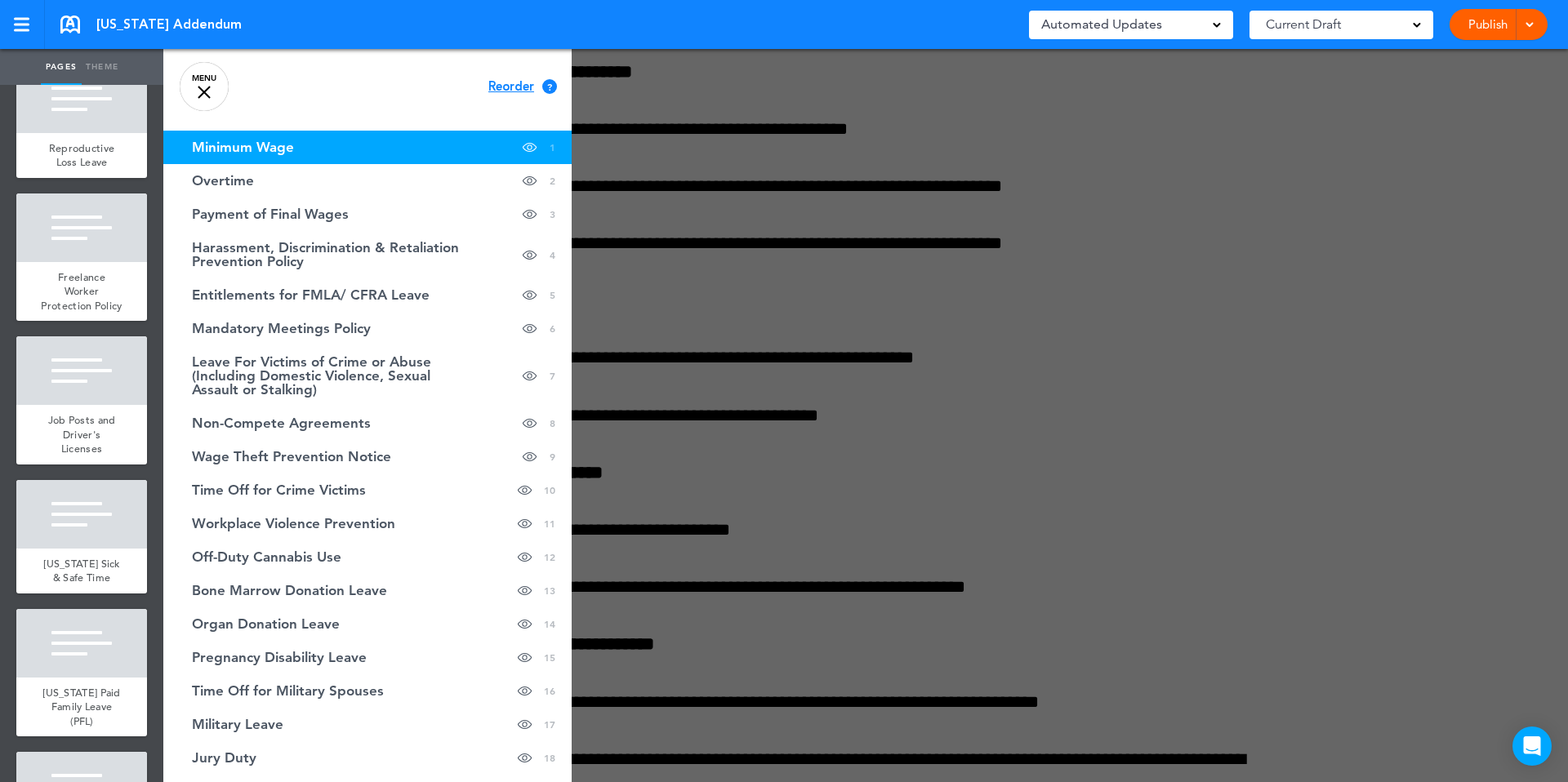
click at [649, 85] on div at bounding box center [948, 391] width 1568 height 782
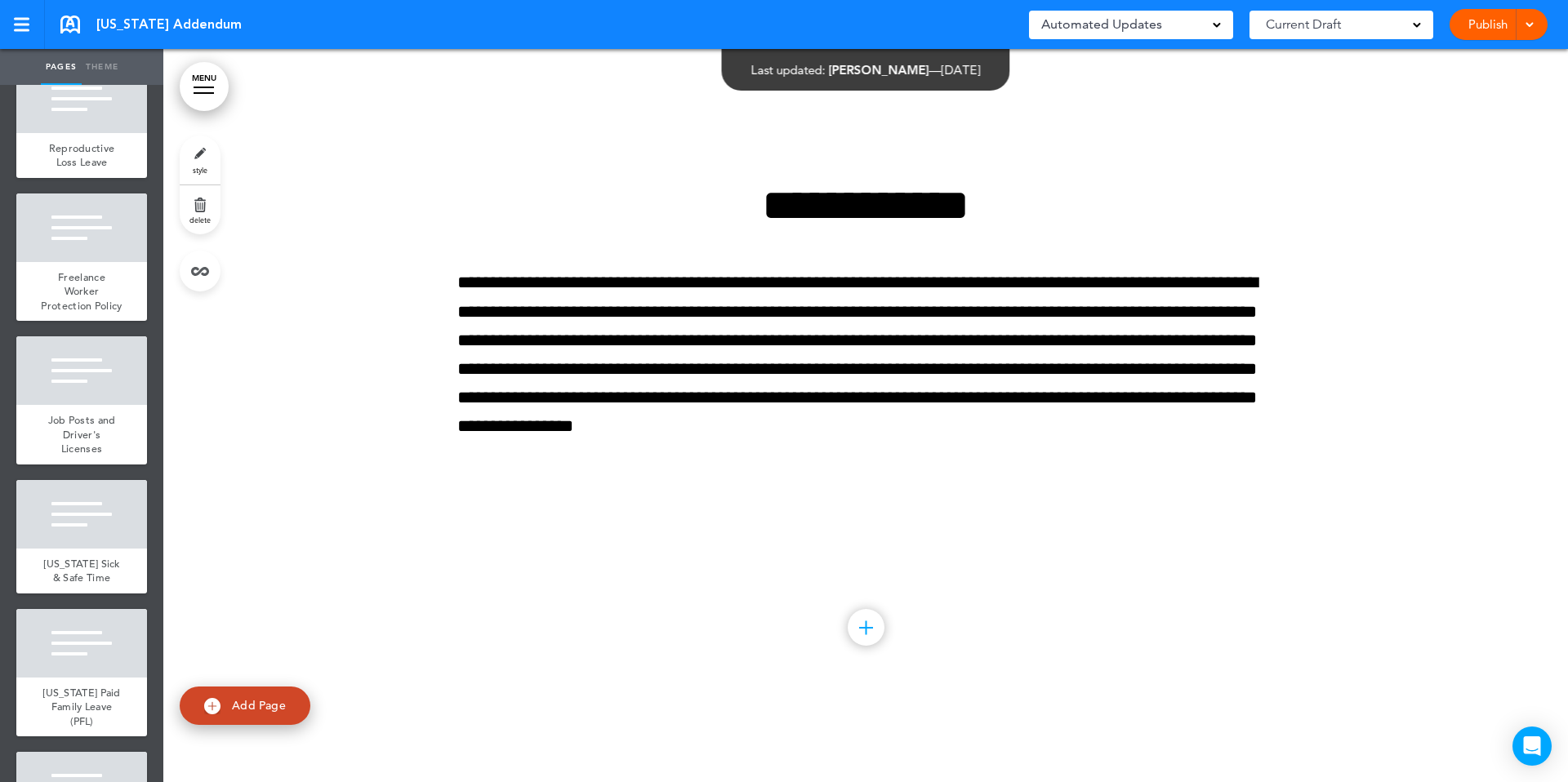
scroll to position [38828, 0]
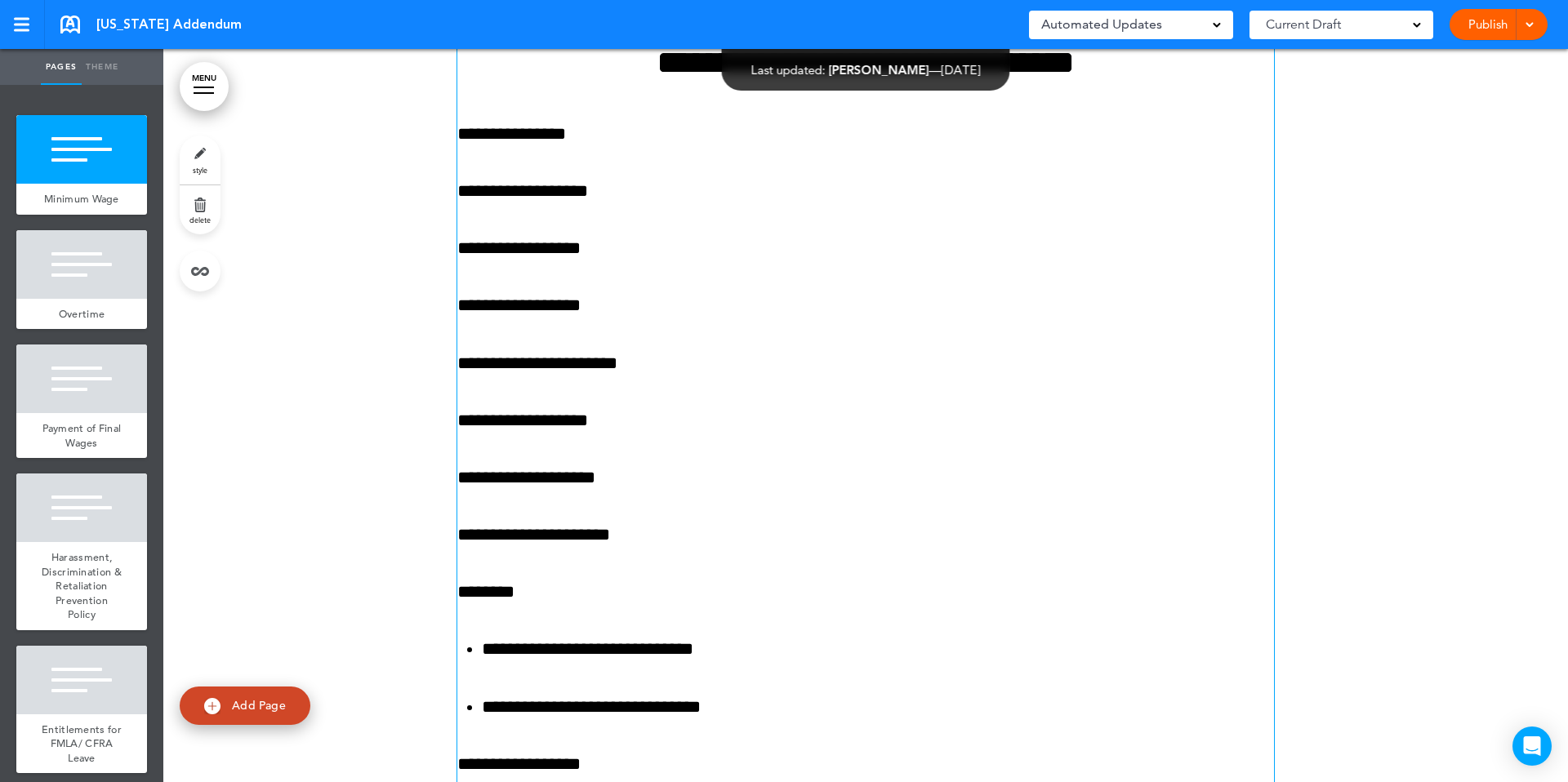
scroll to position [615, 0]
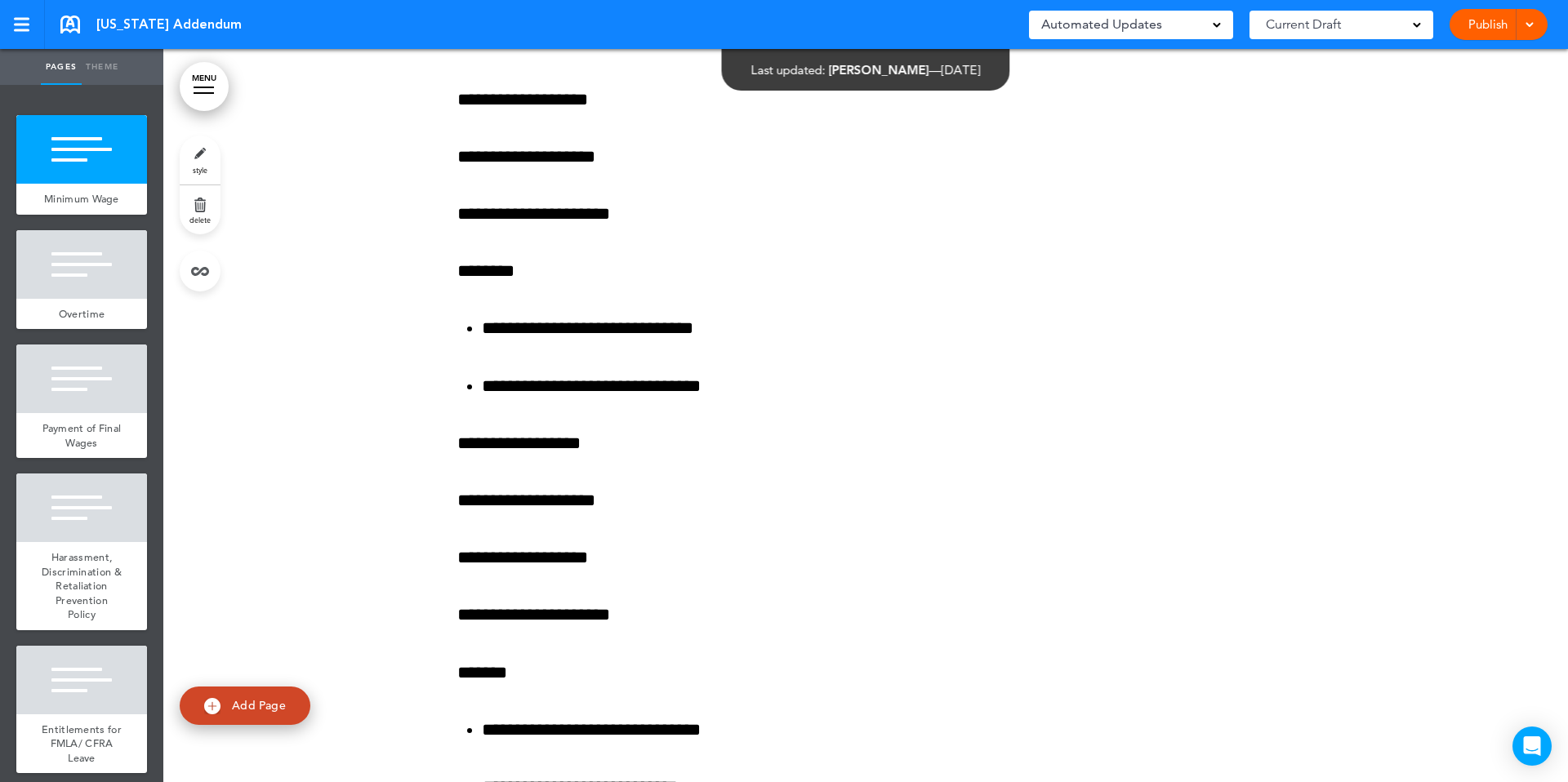
click at [198, 75] on link "MENU" at bounding box center [204, 86] width 49 height 49
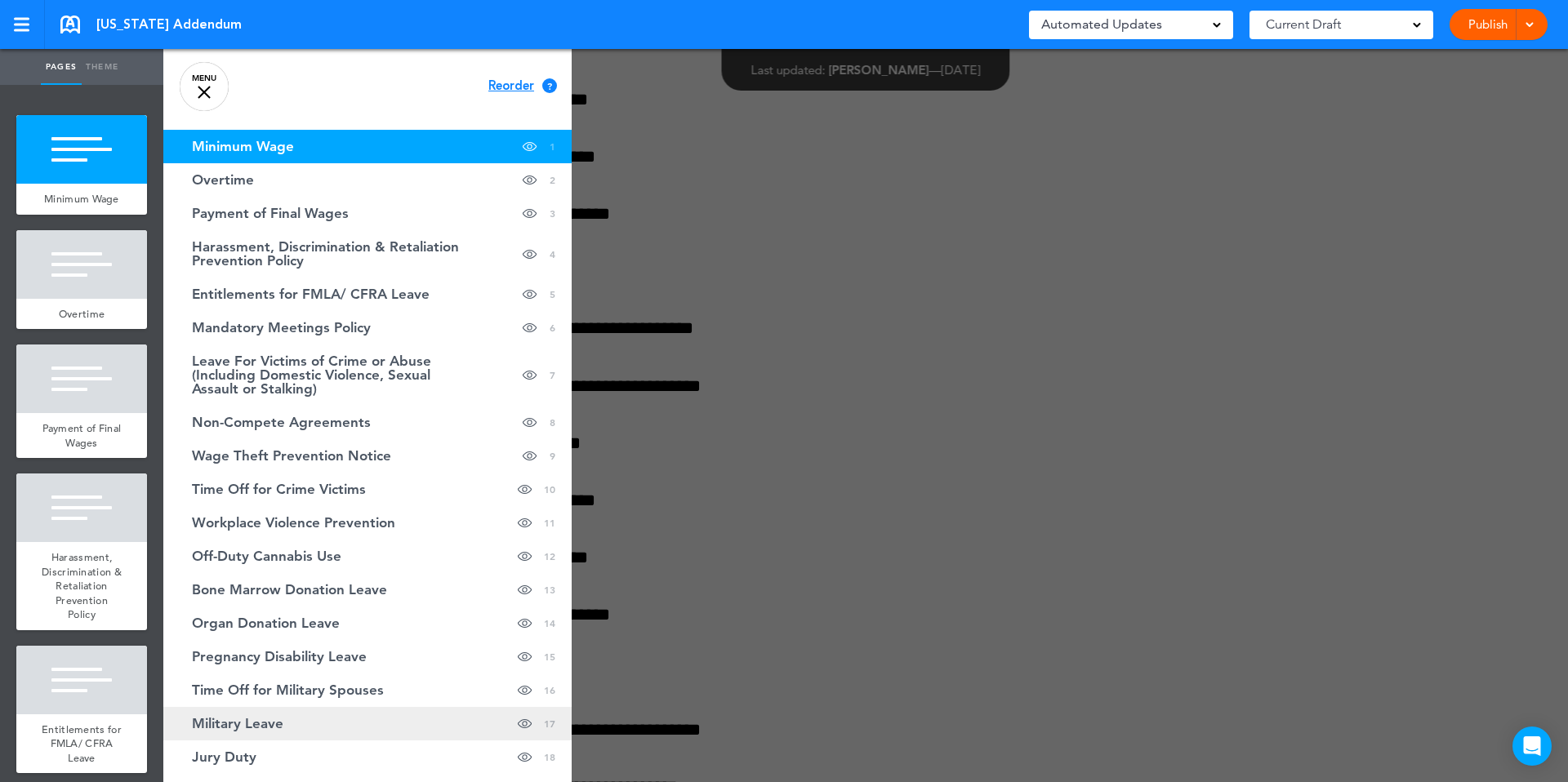
scroll to position [0, 0]
